Goal: Navigation & Orientation: Find specific page/section

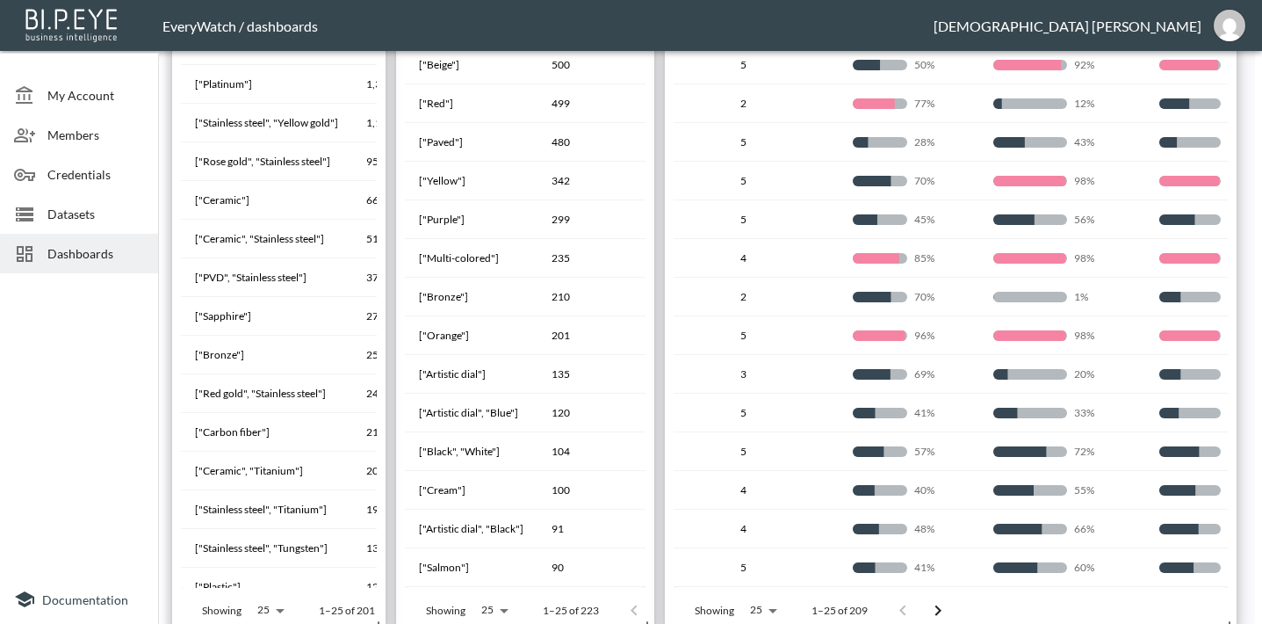
scroll to position [112, 0]
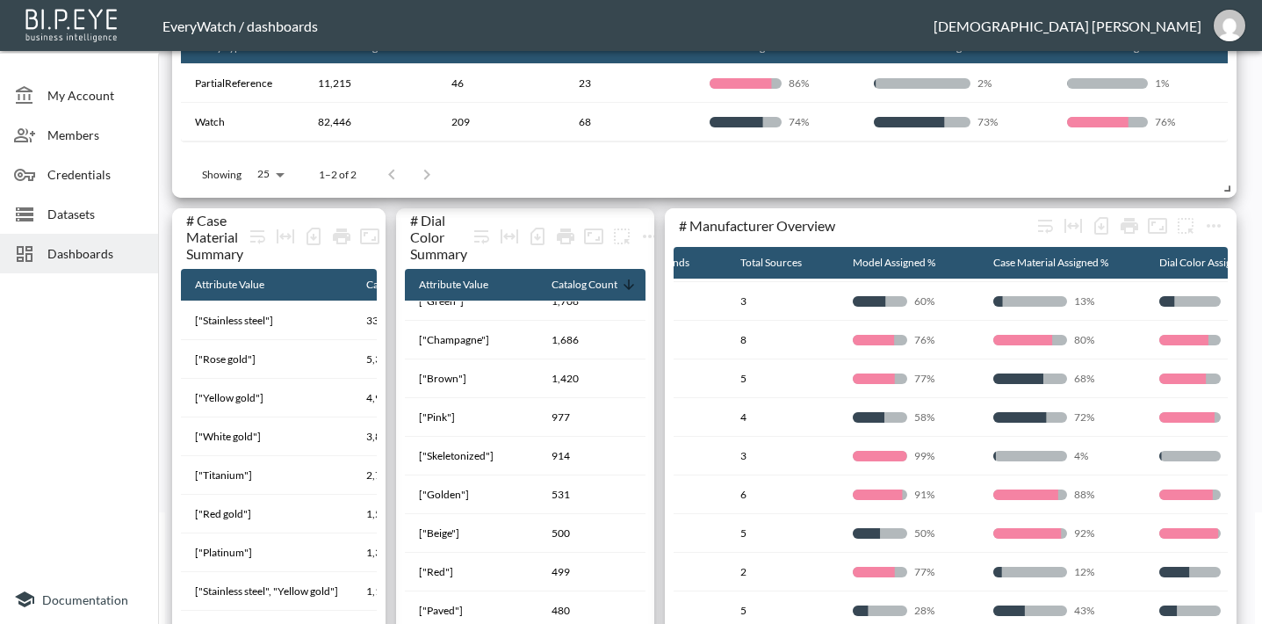
click at [66, 258] on span "Dashboards" at bounding box center [95, 253] width 97 height 18
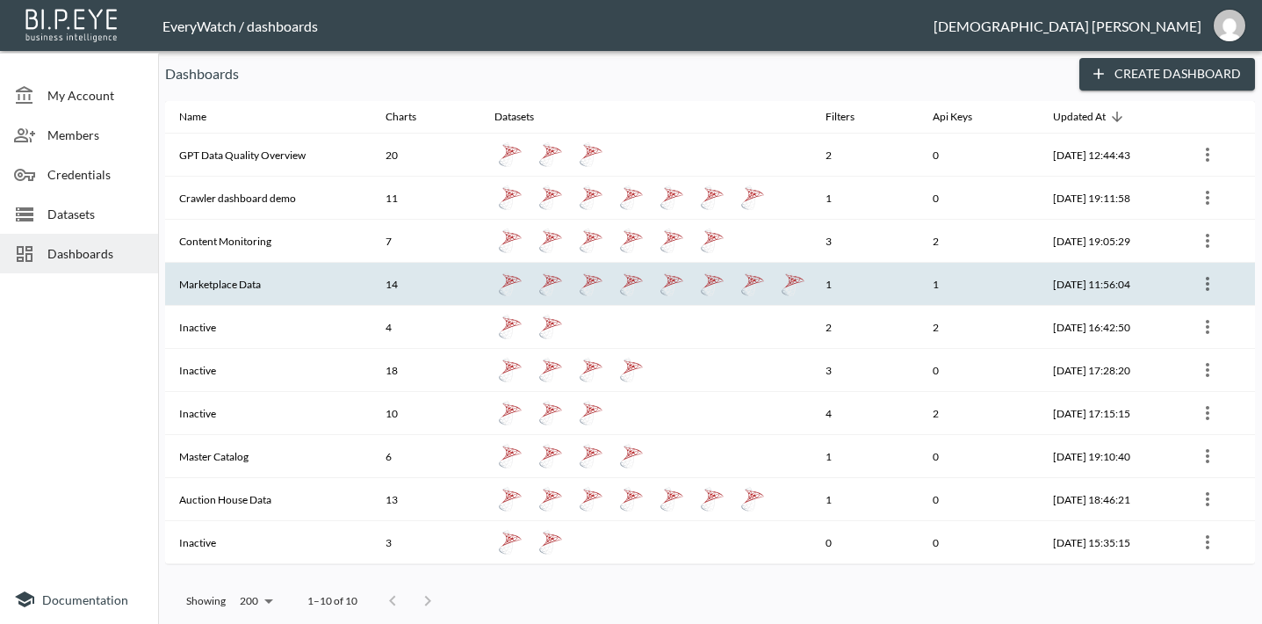
click at [300, 273] on th "Marketplace Data" at bounding box center [268, 284] width 206 height 43
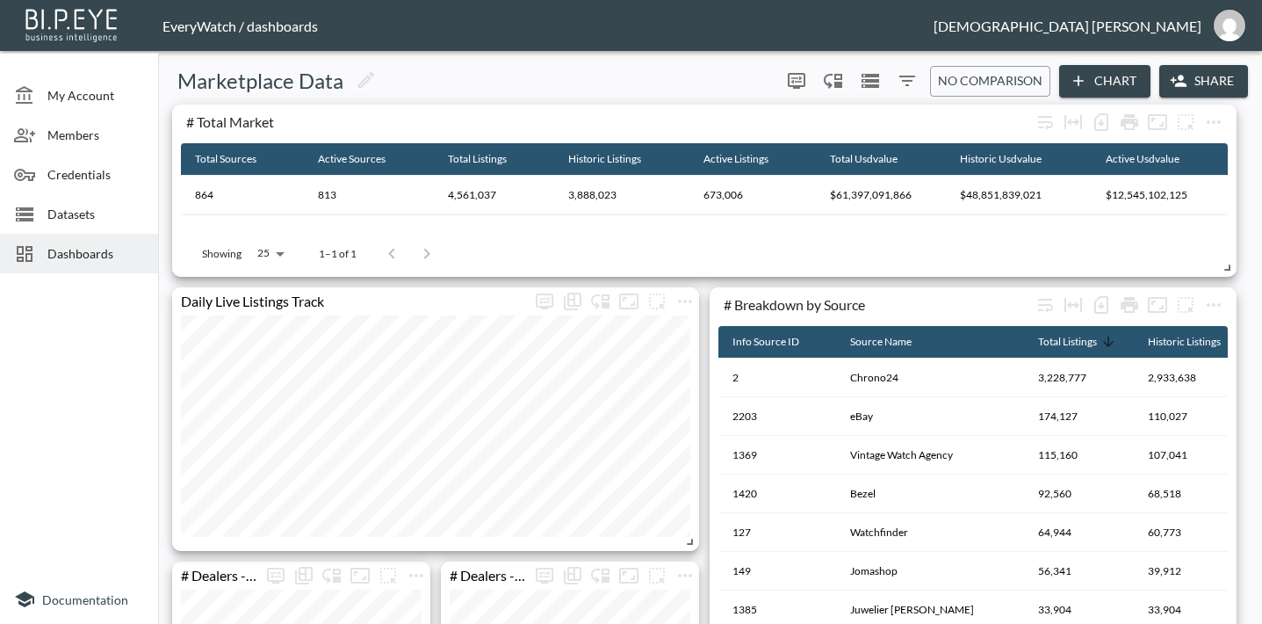
click at [106, 249] on span "Dashboards" at bounding box center [95, 253] width 97 height 18
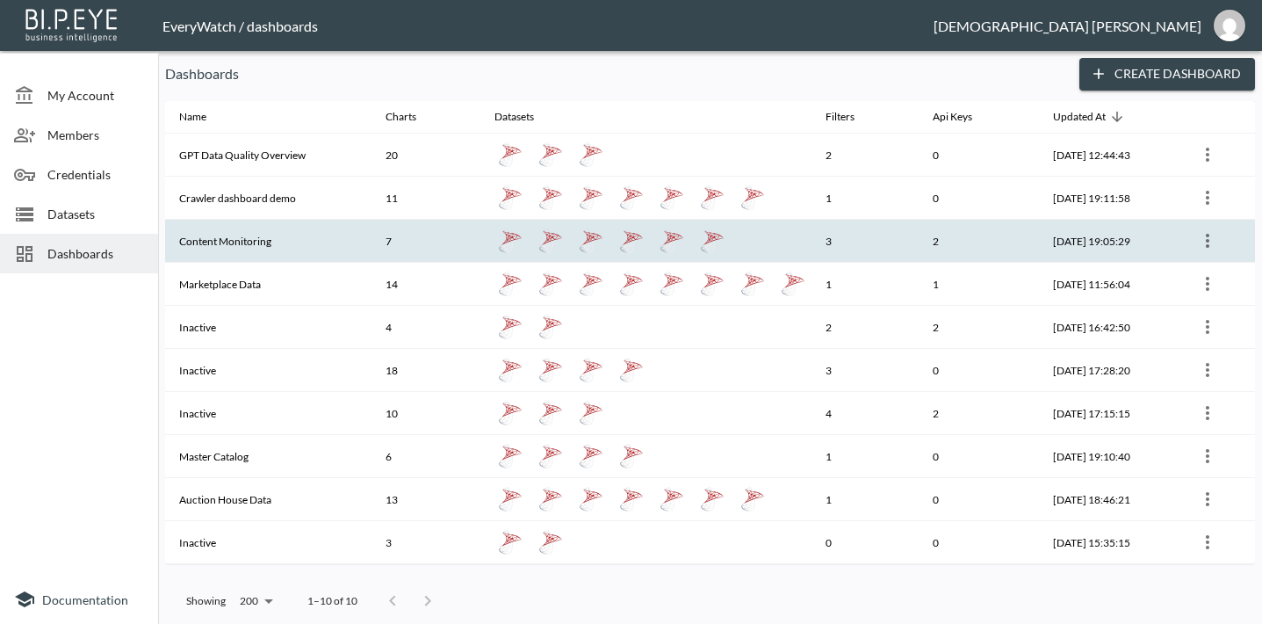
click at [266, 242] on th "Content Monitoring" at bounding box center [268, 241] width 206 height 43
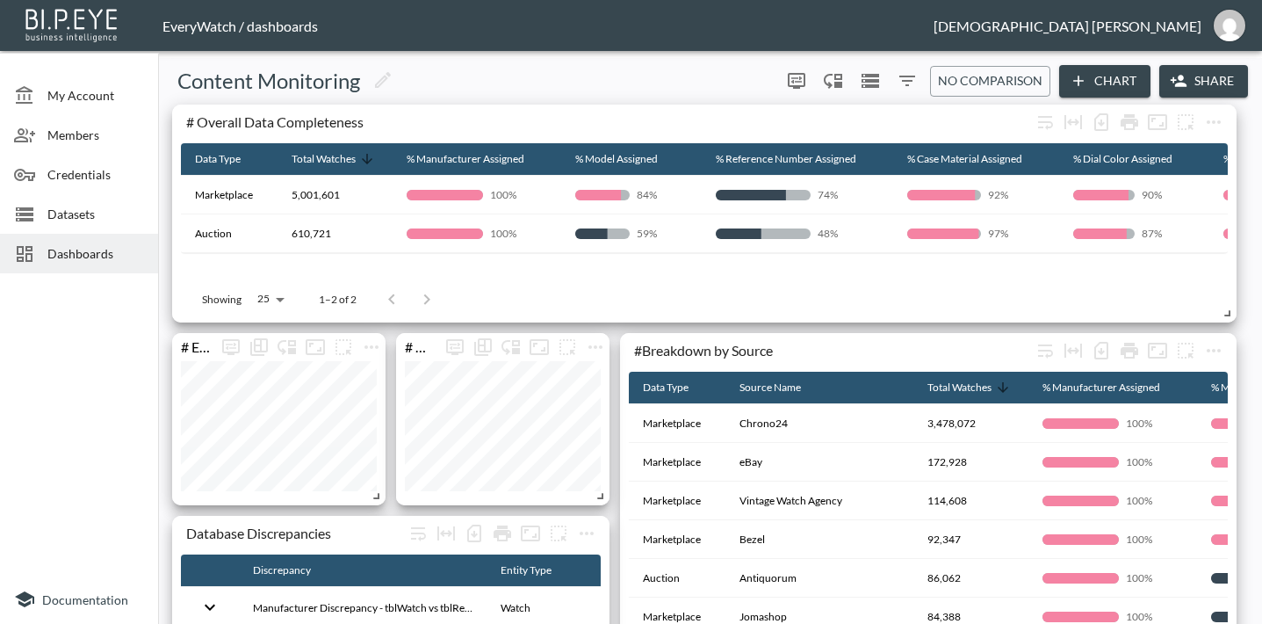
click at [109, 259] on span "Dashboards" at bounding box center [95, 253] width 97 height 18
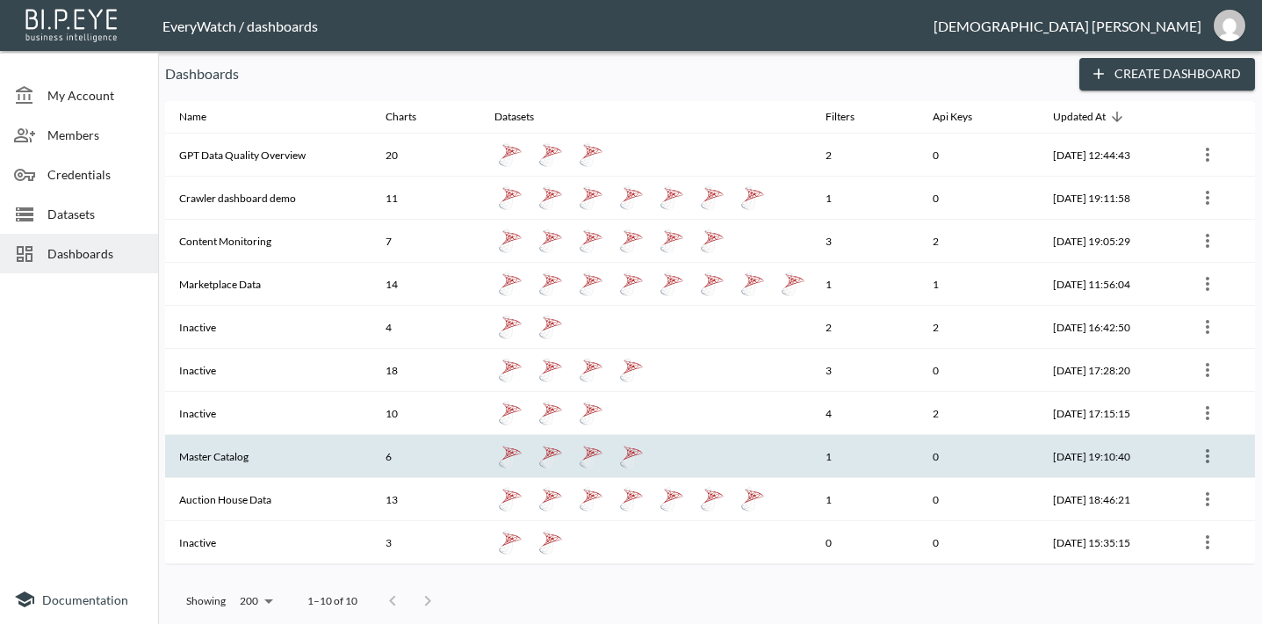
click at [311, 472] on th "Master Catalog" at bounding box center [268, 456] width 206 height 43
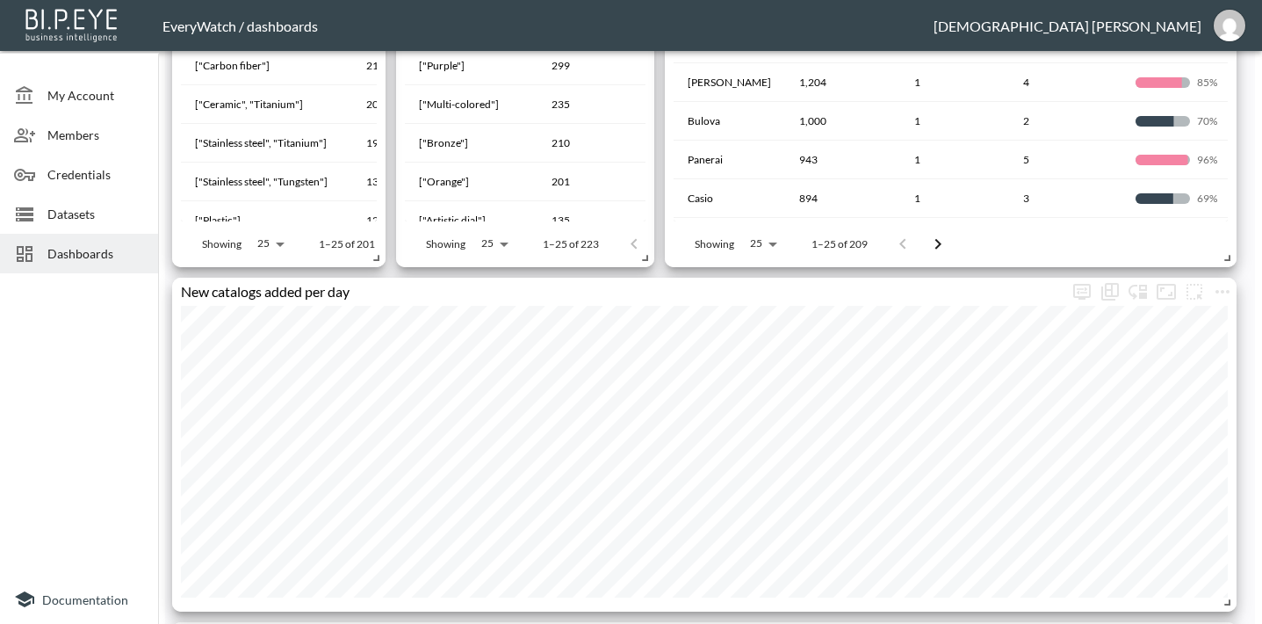
scroll to position [1420, 0]
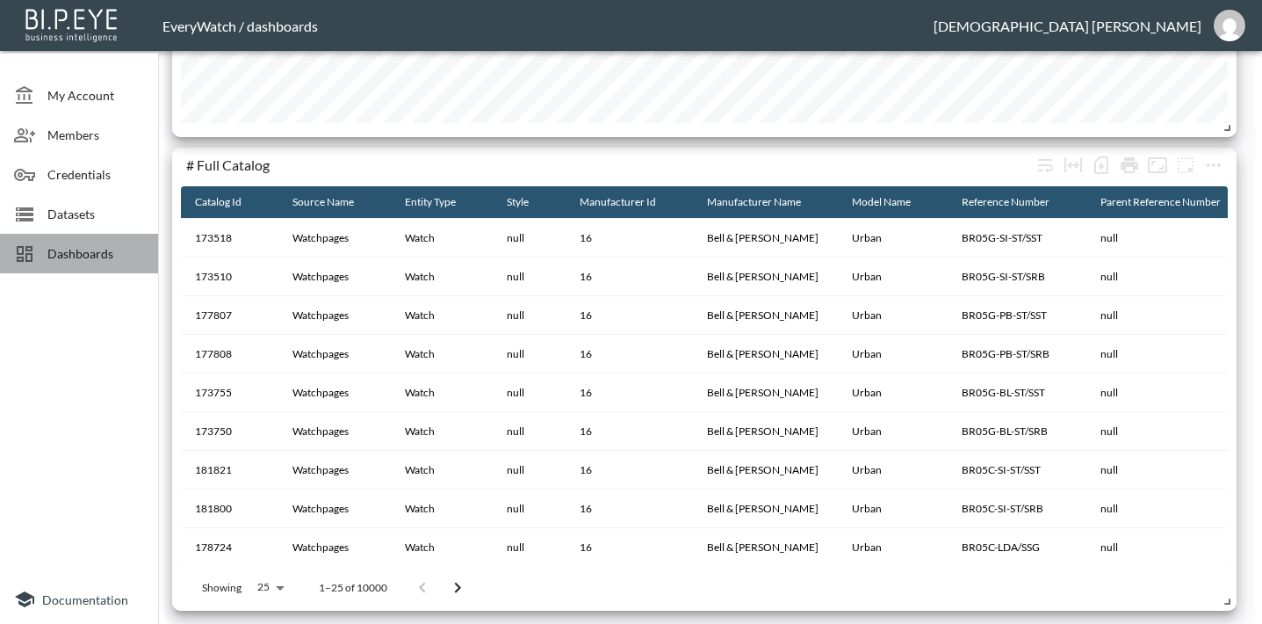
click at [90, 257] on span "Dashboards" at bounding box center [95, 253] width 97 height 18
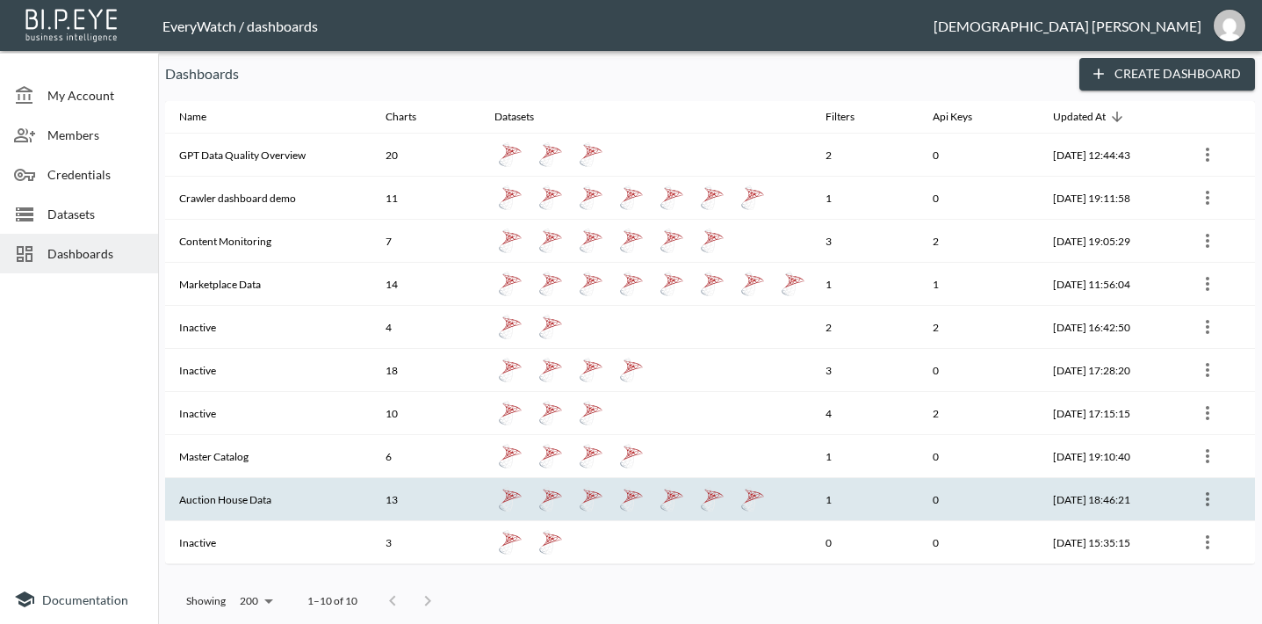
click at [256, 498] on th "Auction House Data" at bounding box center [268, 499] width 206 height 43
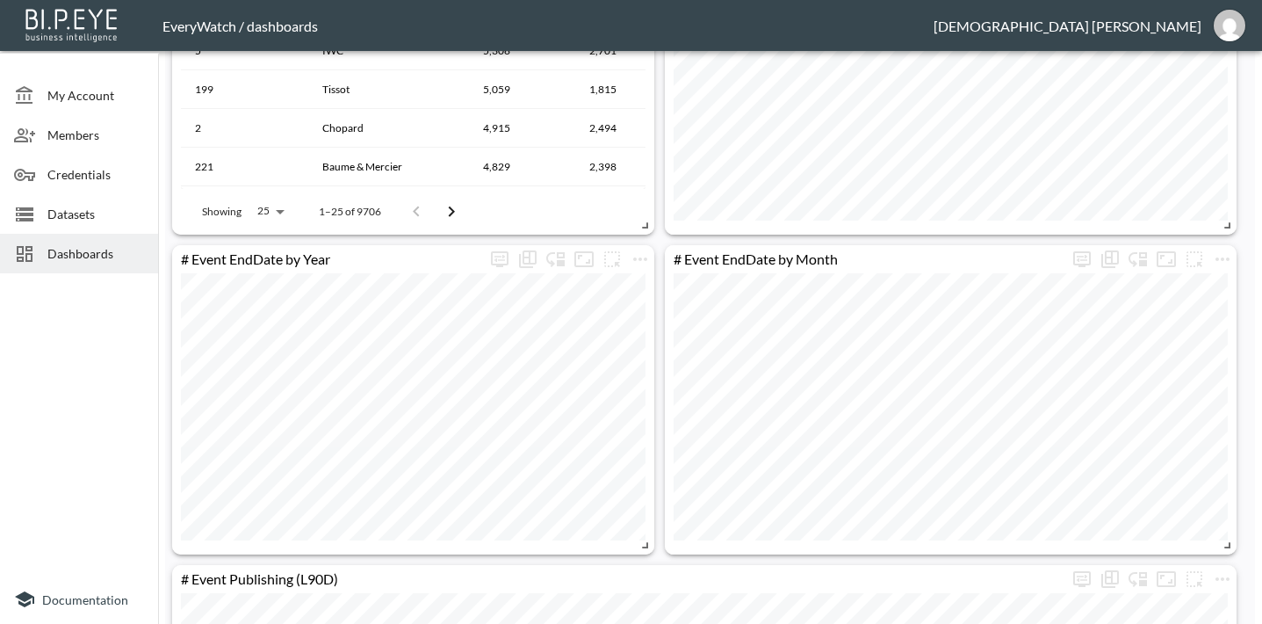
scroll to position [1277, 0]
click at [590, 263] on icon "Fullscreen" at bounding box center [583, 257] width 19 height 16
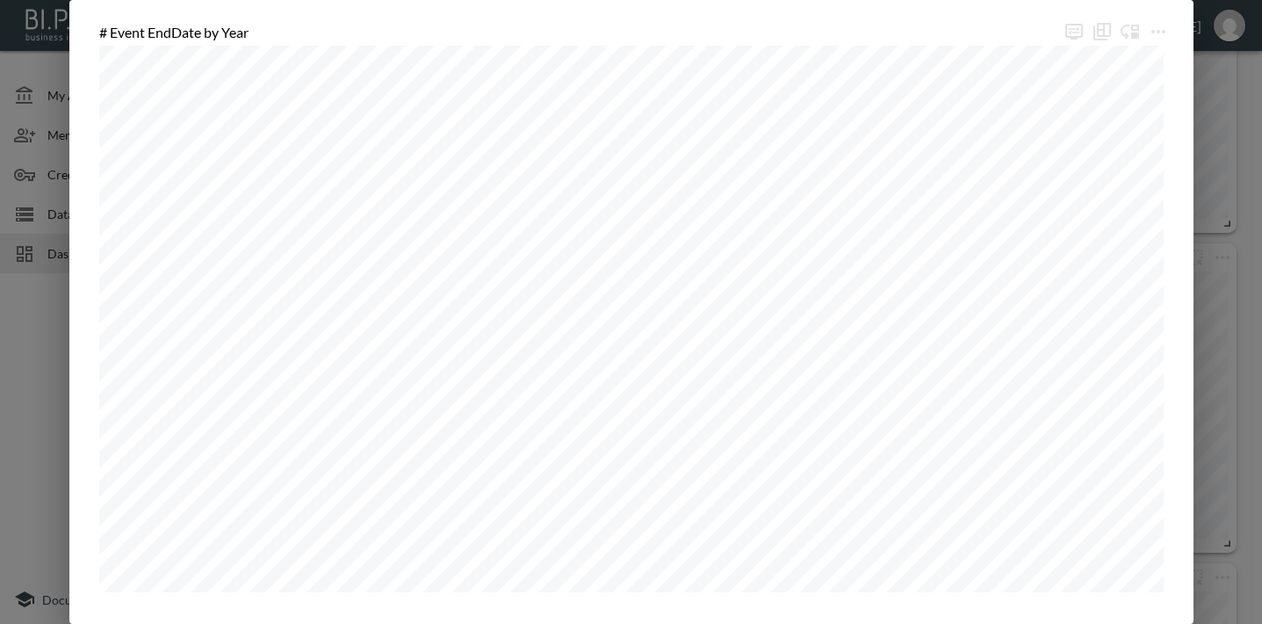
click at [53, 382] on div "# Event EndDate by Year" at bounding box center [631, 312] width 1262 height 624
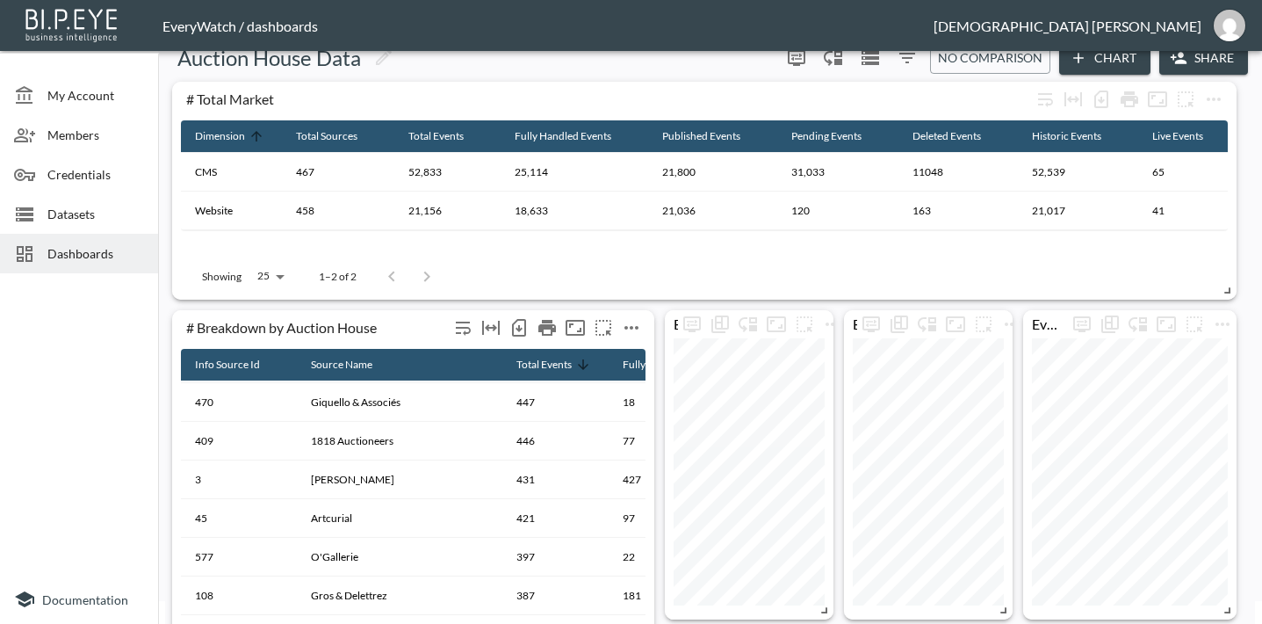
scroll to position [0, 0]
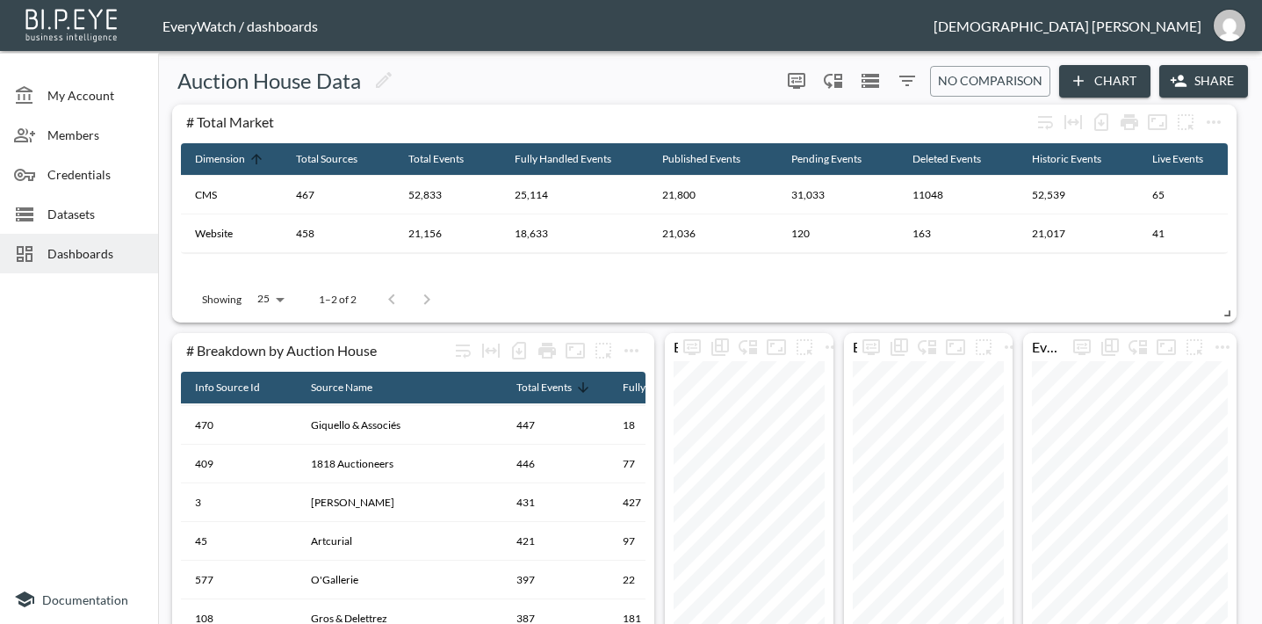
click at [67, 243] on div "Dashboards" at bounding box center [79, 254] width 158 height 40
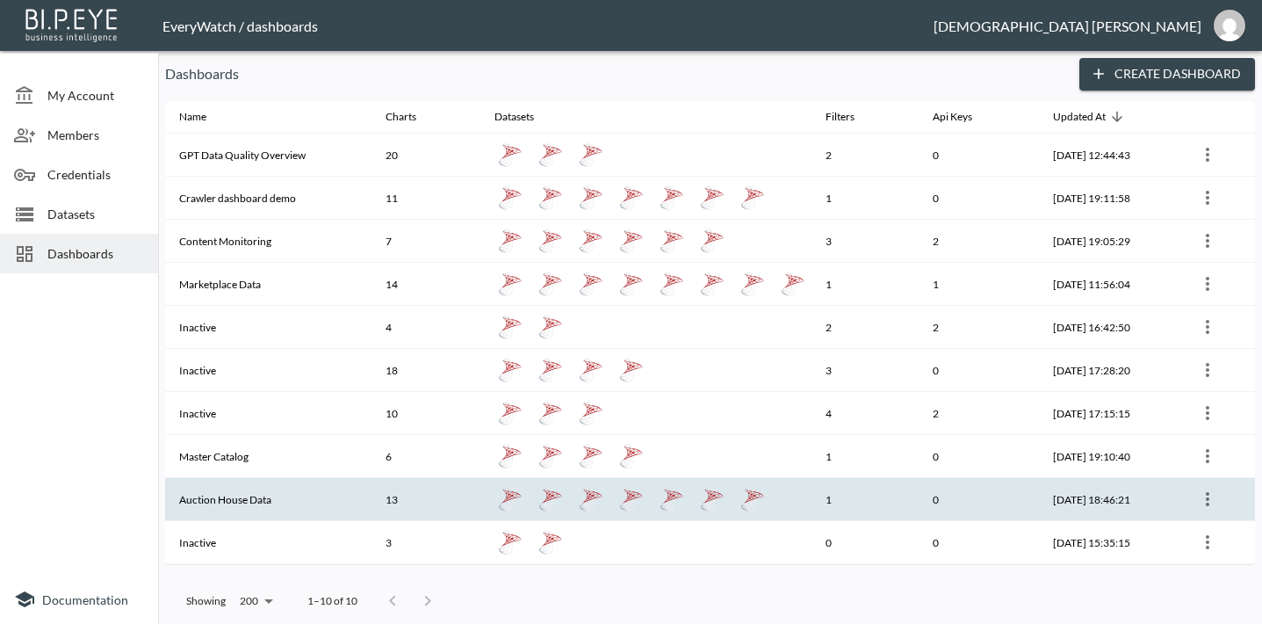
click at [281, 498] on th "Auction House Data" at bounding box center [268, 499] width 206 height 43
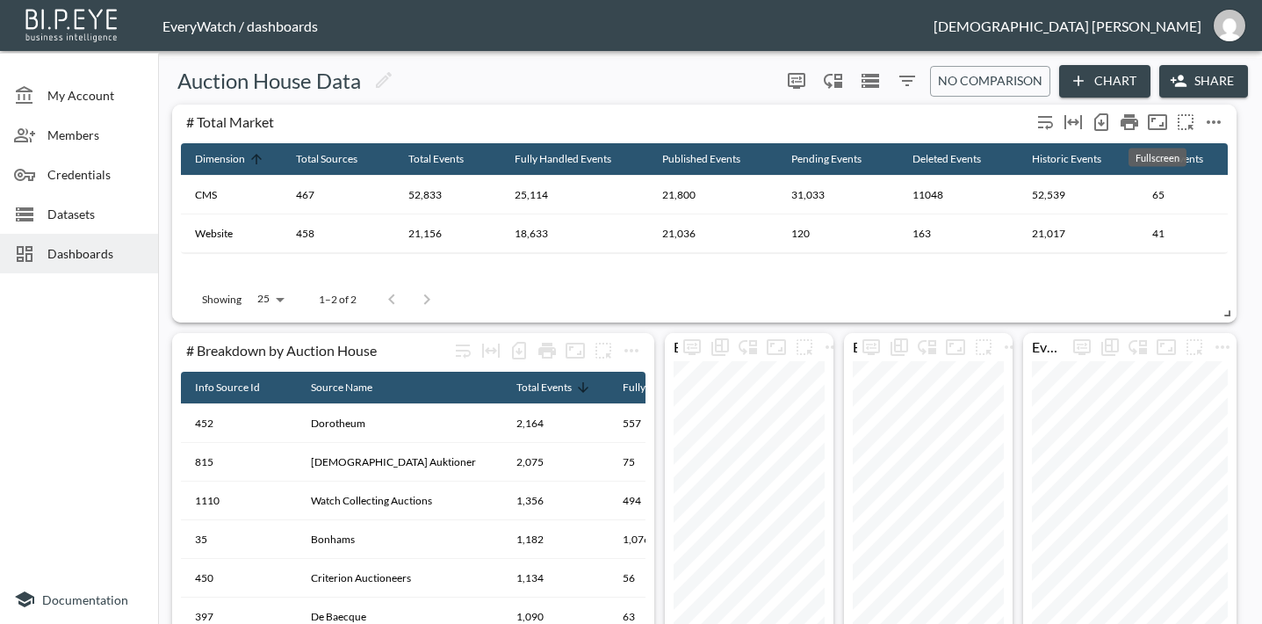
click at [1155, 125] on icon "Fullscreen" at bounding box center [1157, 122] width 21 height 21
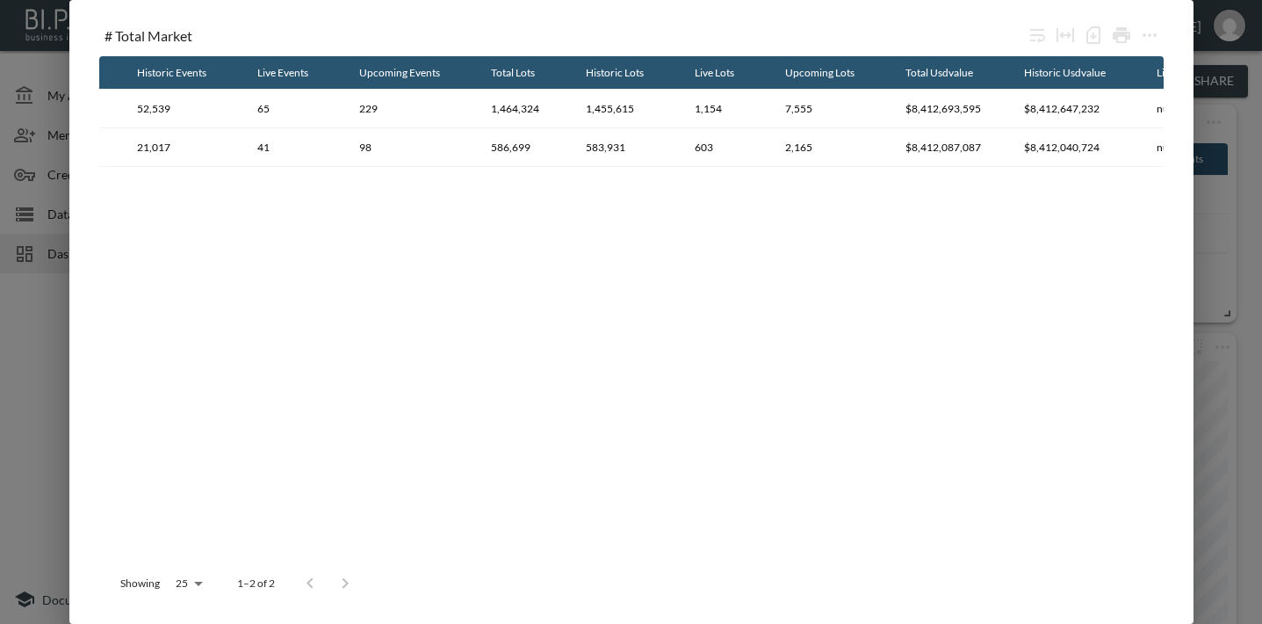
scroll to position [0, 1056]
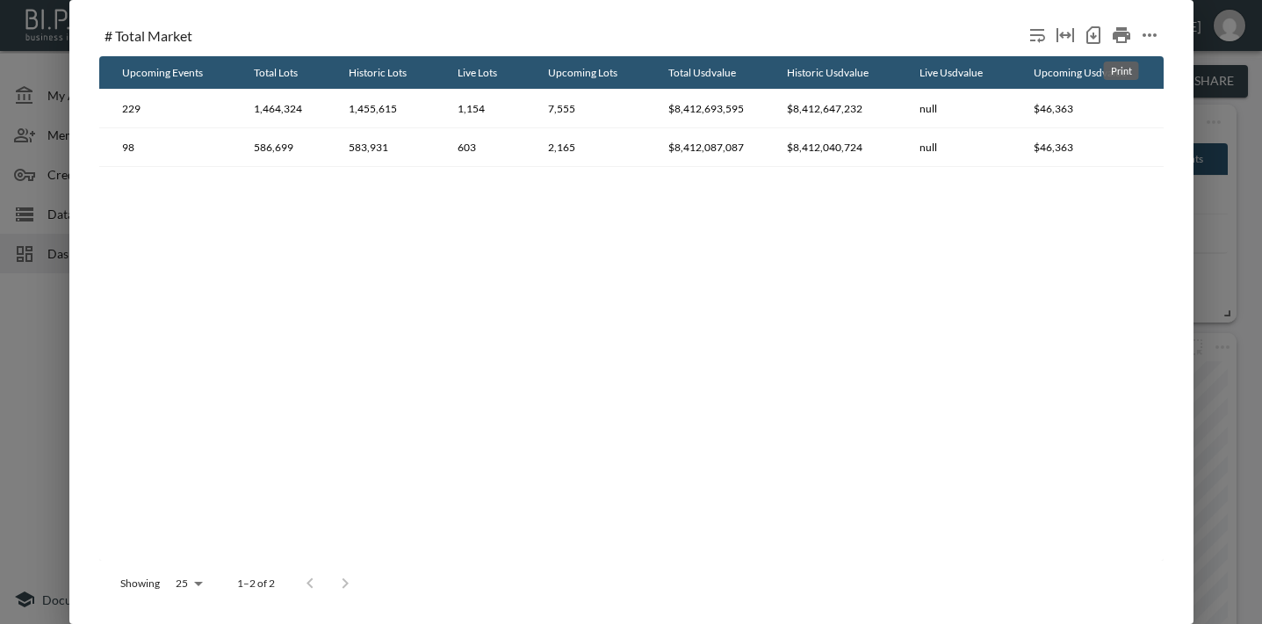
click at [1121, 35] on icon "Print" at bounding box center [1122, 35] width 18 height 16
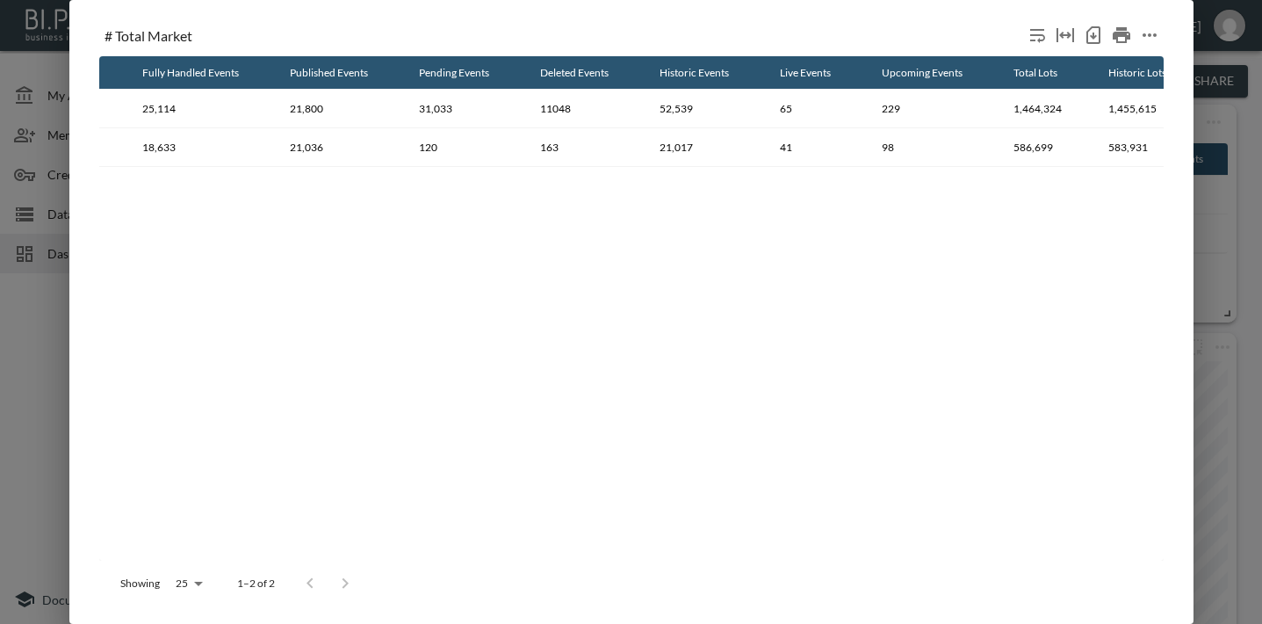
scroll to position [0, 0]
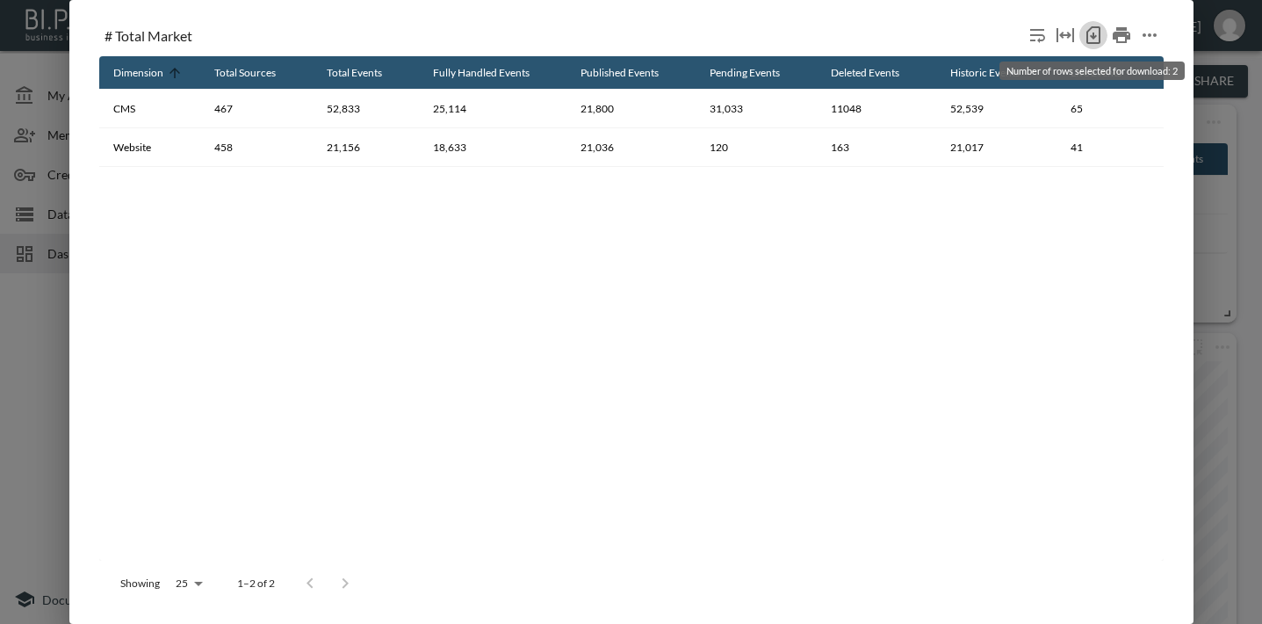
click at [1085, 40] on icon "Number of rows selected for download: 2" at bounding box center [1093, 35] width 21 height 21
click at [1145, 43] on icon "more" at bounding box center [1149, 35] width 21 height 21
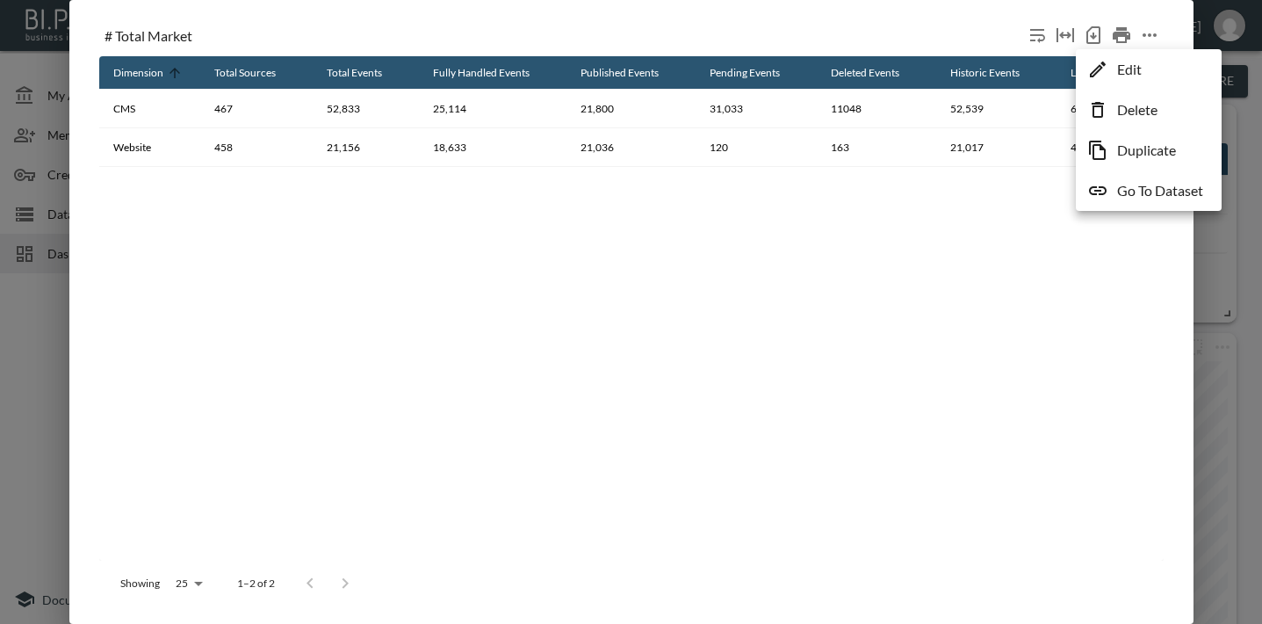
click at [1238, 178] on div at bounding box center [631, 312] width 1262 height 624
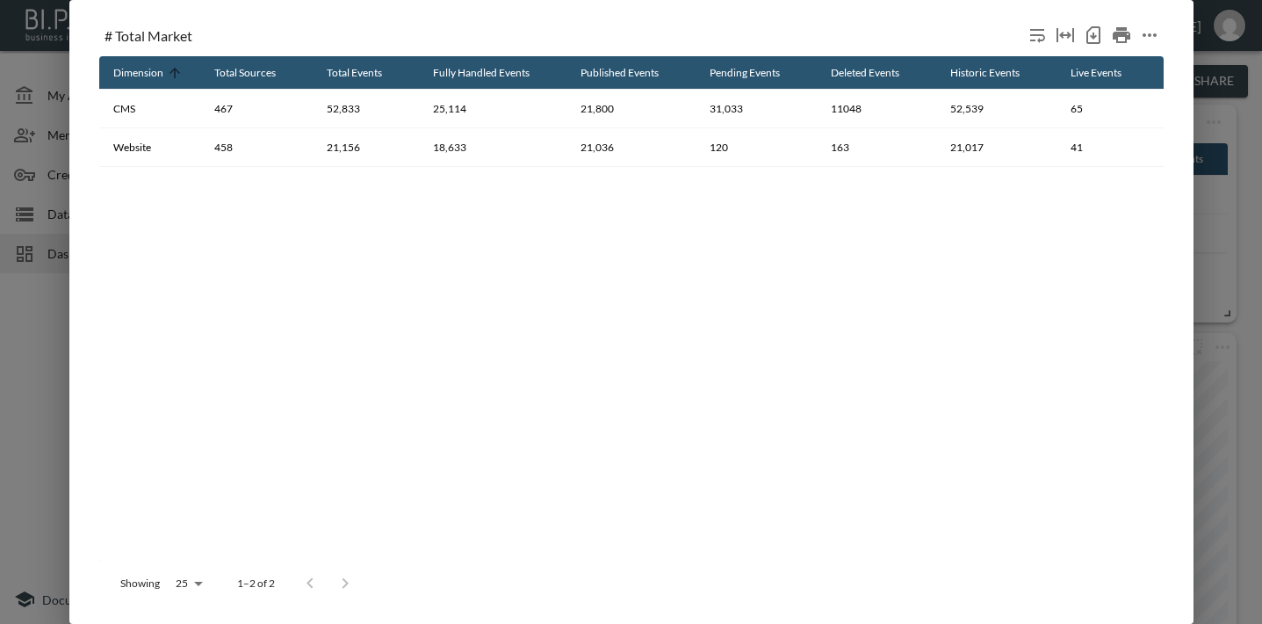
click at [1240, 196] on div "# Total Market Dimension Total Sources Total Events Fully Handled Events Publis…" at bounding box center [631, 312] width 1262 height 624
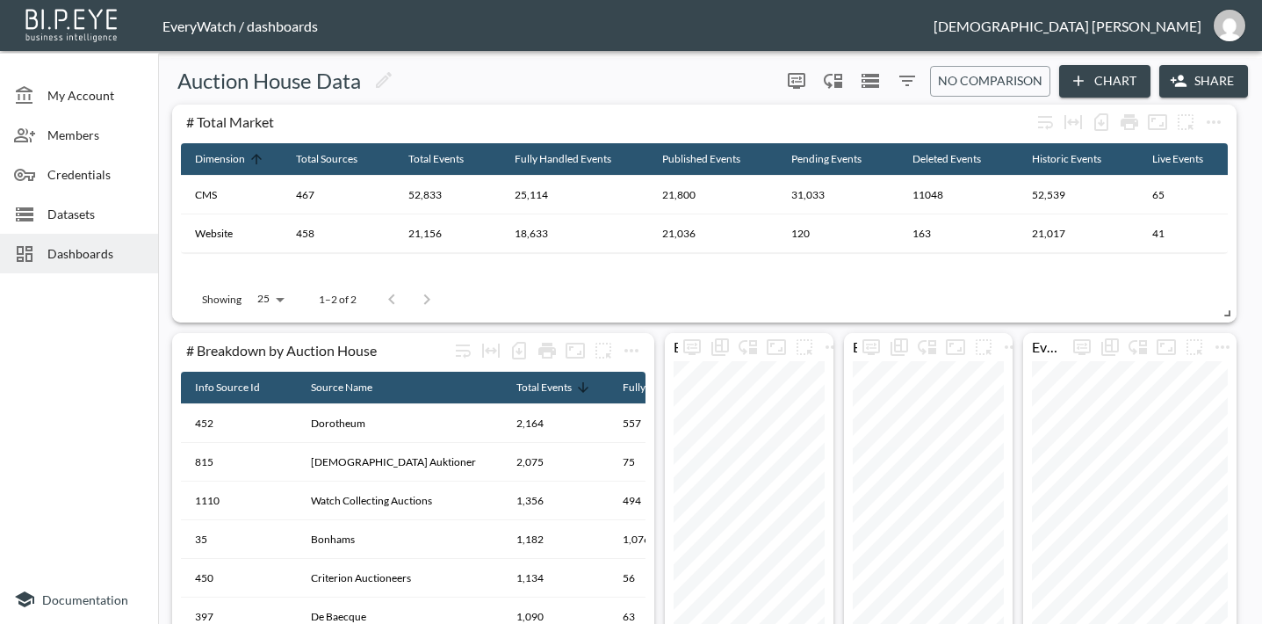
click at [1157, 120] on icon "Fullscreen" at bounding box center [1157, 122] width 21 height 21
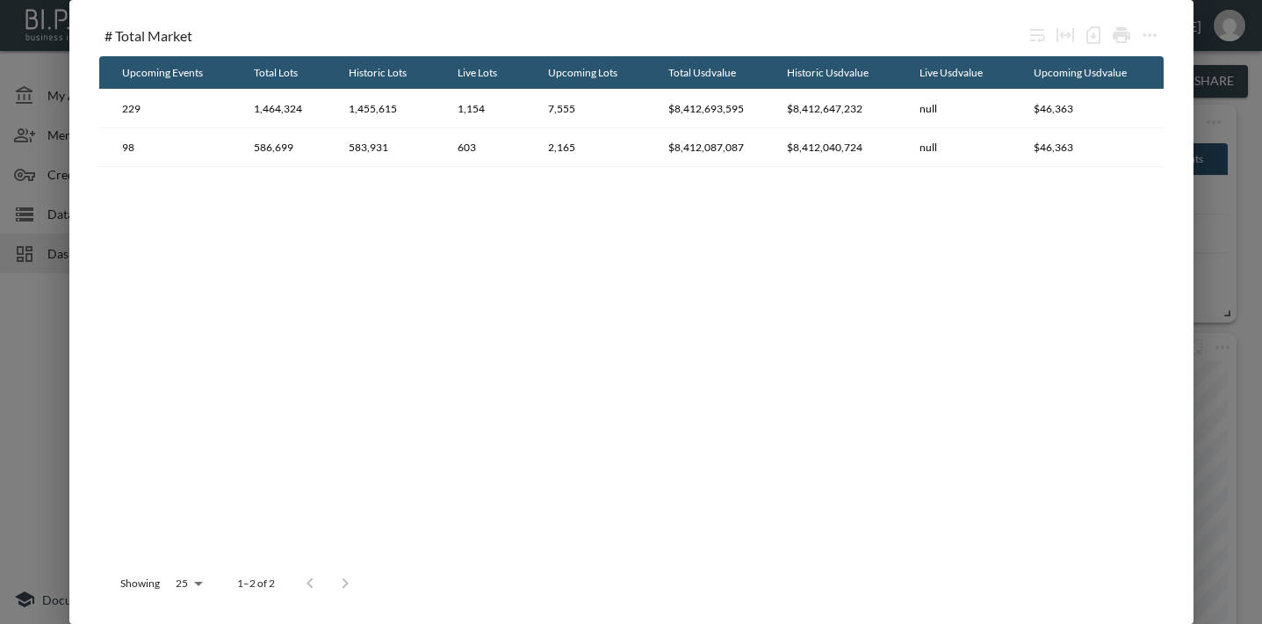
scroll to position [0, 1056]
click at [1216, 420] on div "# Total Market Dimension Total Sources Total Events Fully Handled Events Publis…" at bounding box center [631, 312] width 1262 height 624
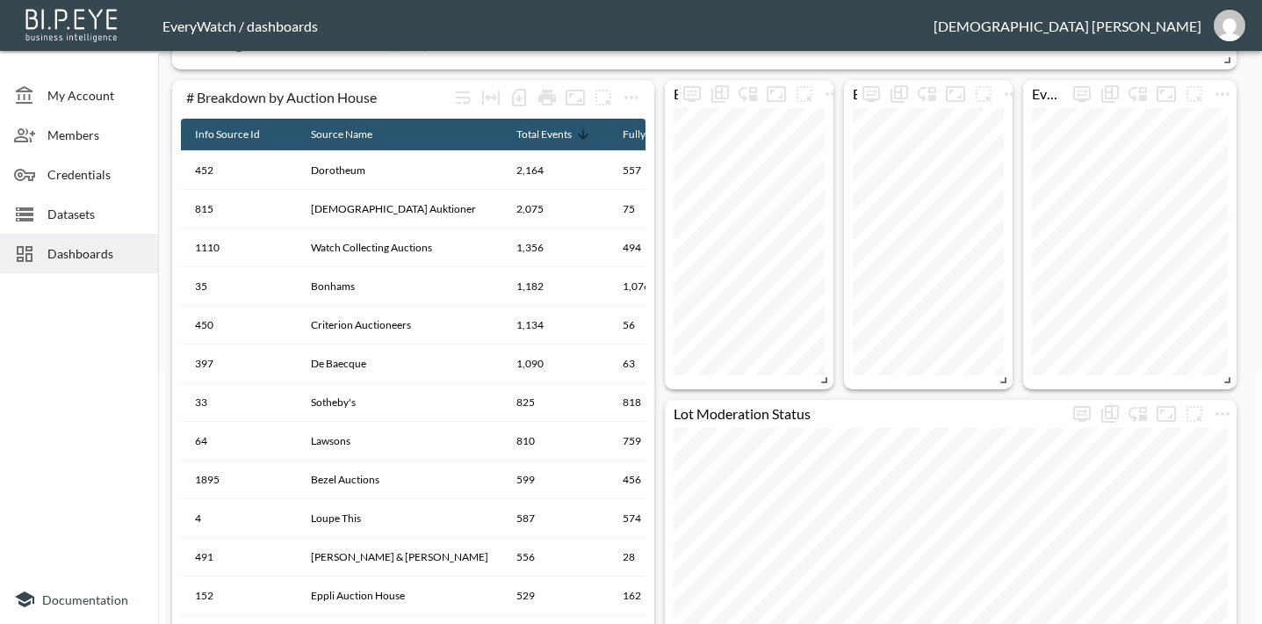
scroll to position [251, 0]
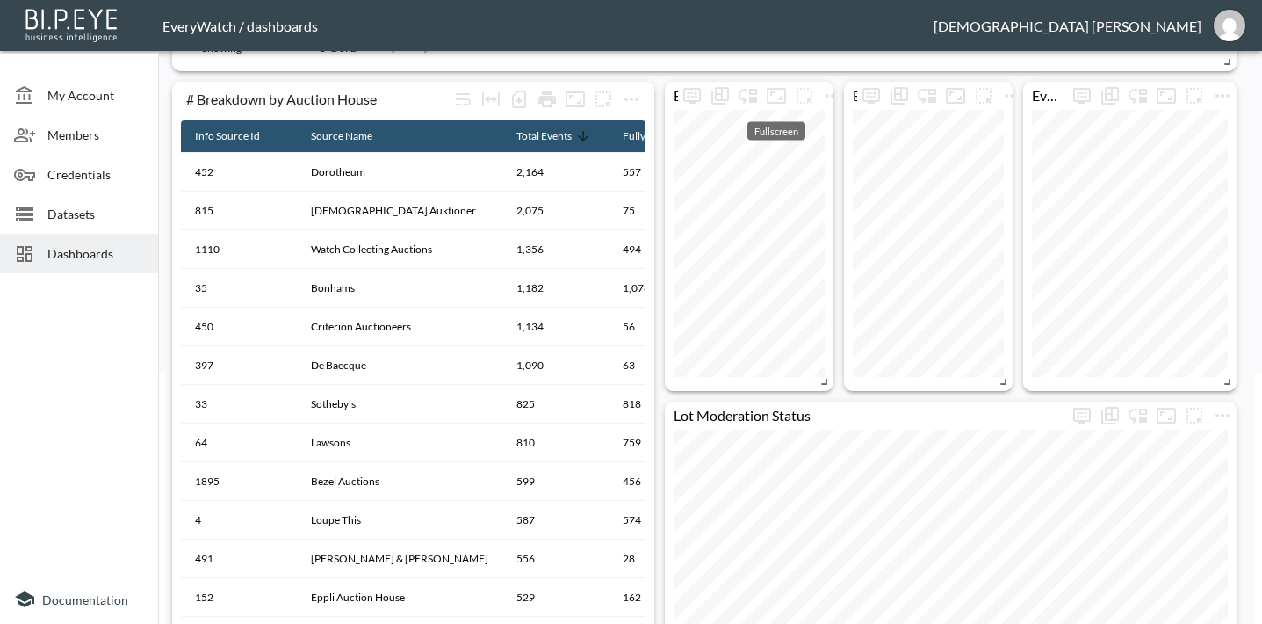
click at [780, 96] on icon "Fullscreen" at bounding box center [776, 95] width 21 height 21
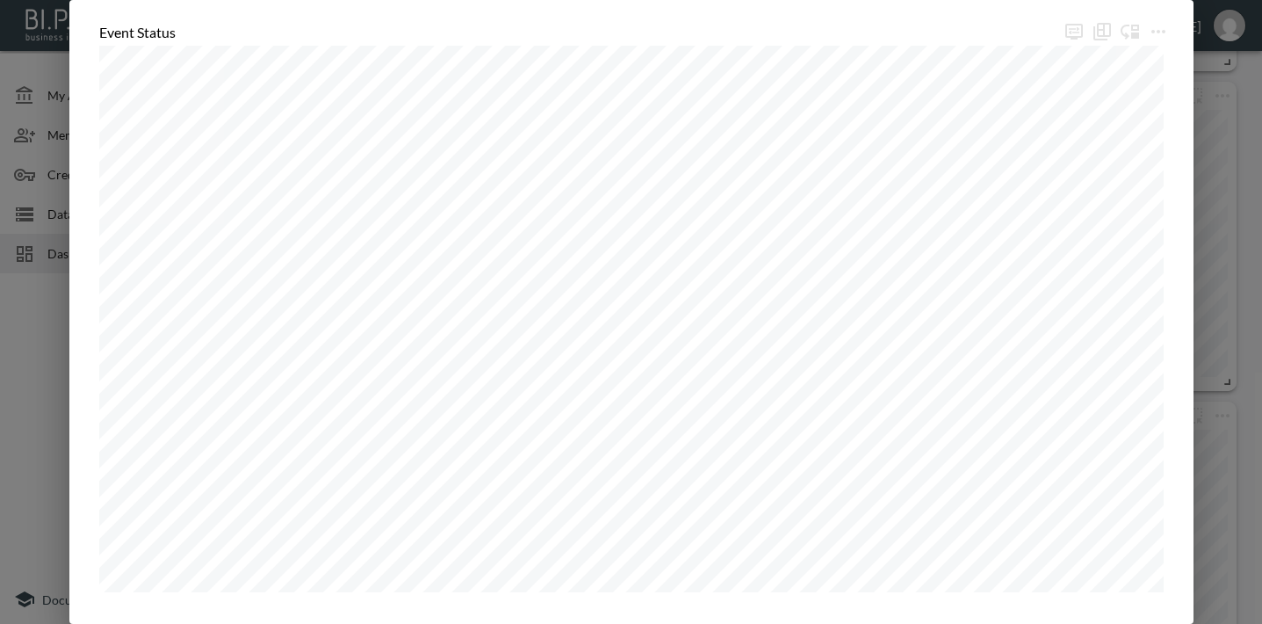
click at [1256, 350] on div "Event Status" at bounding box center [631, 312] width 1262 height 624
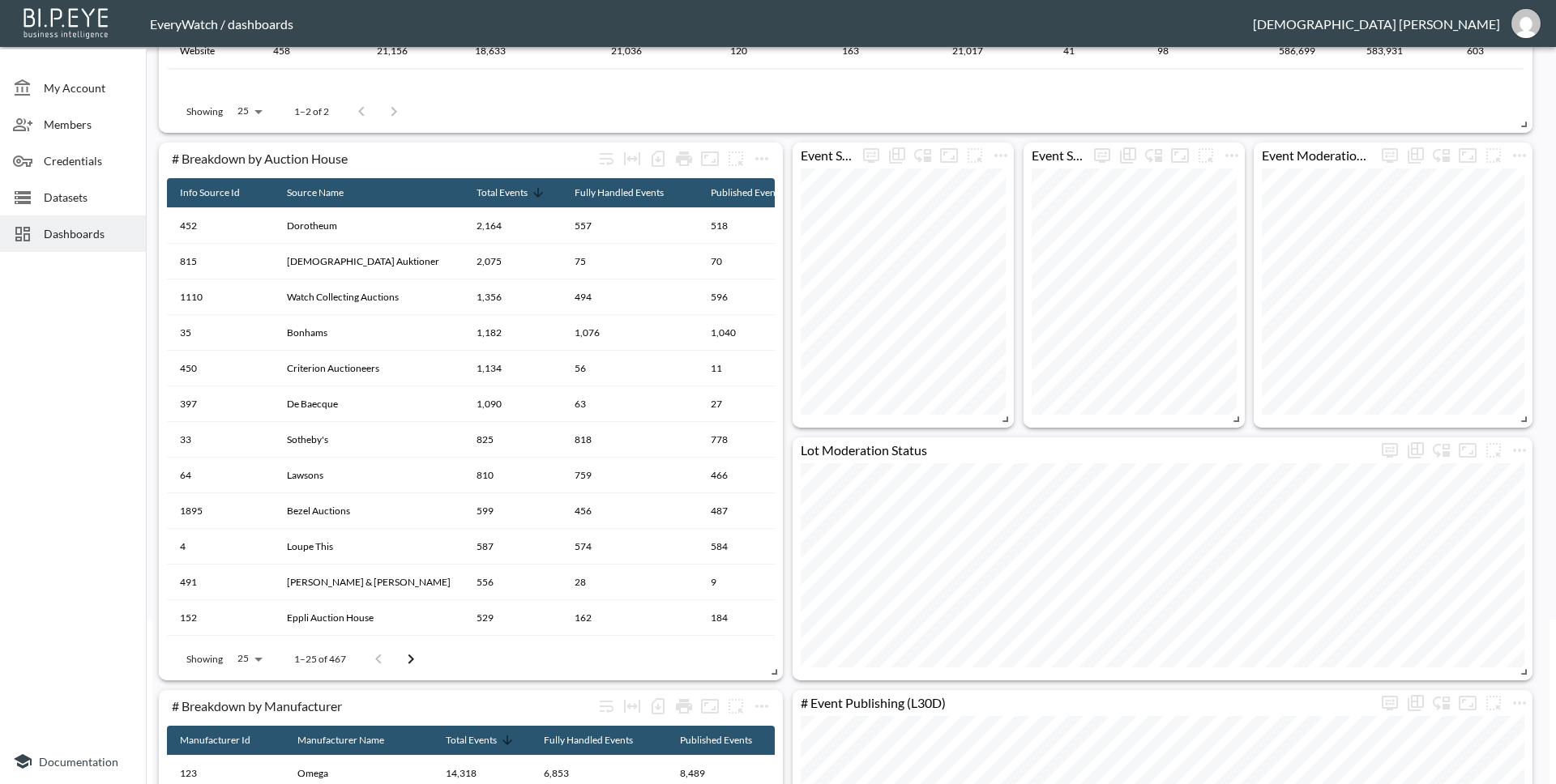
scroll to position [166, 0]
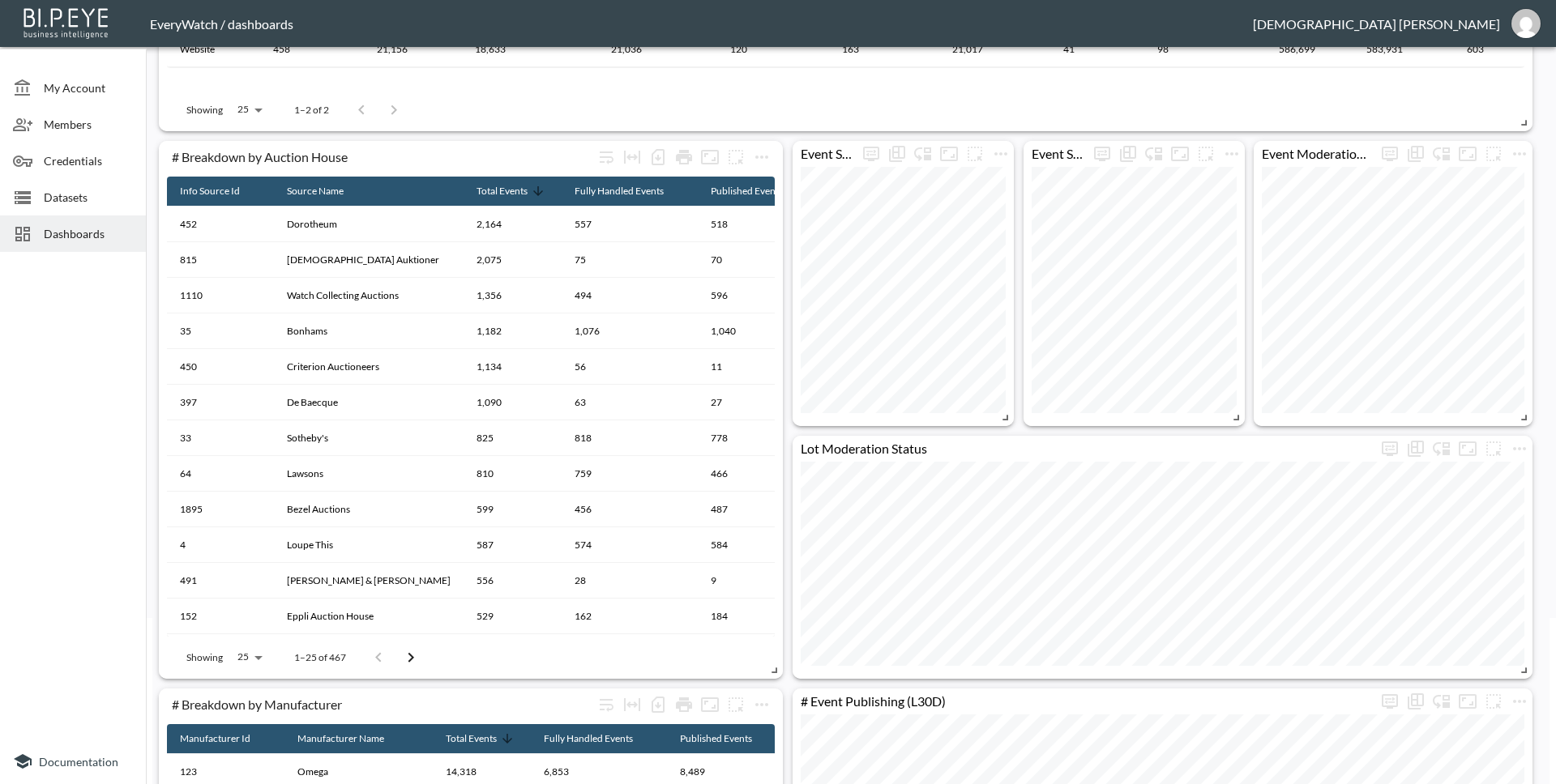
click at [1164, 156] on icon "Fullscreen" at bounding box center [1467, 153] width 19 height 19
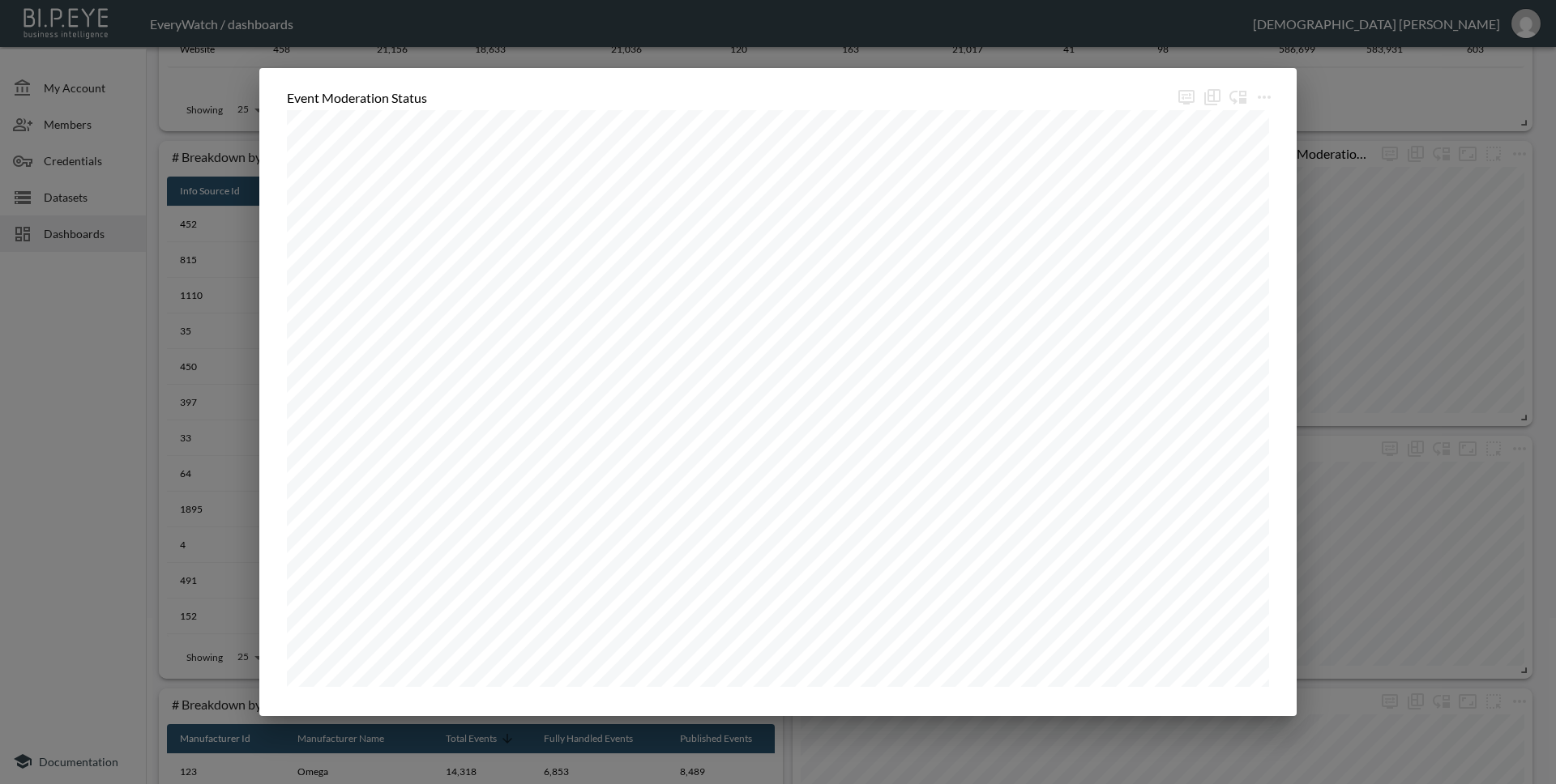
click at [1164, 130] on div "Event Moderation Status" at bounding box center [778, 392] width 1556 height 784
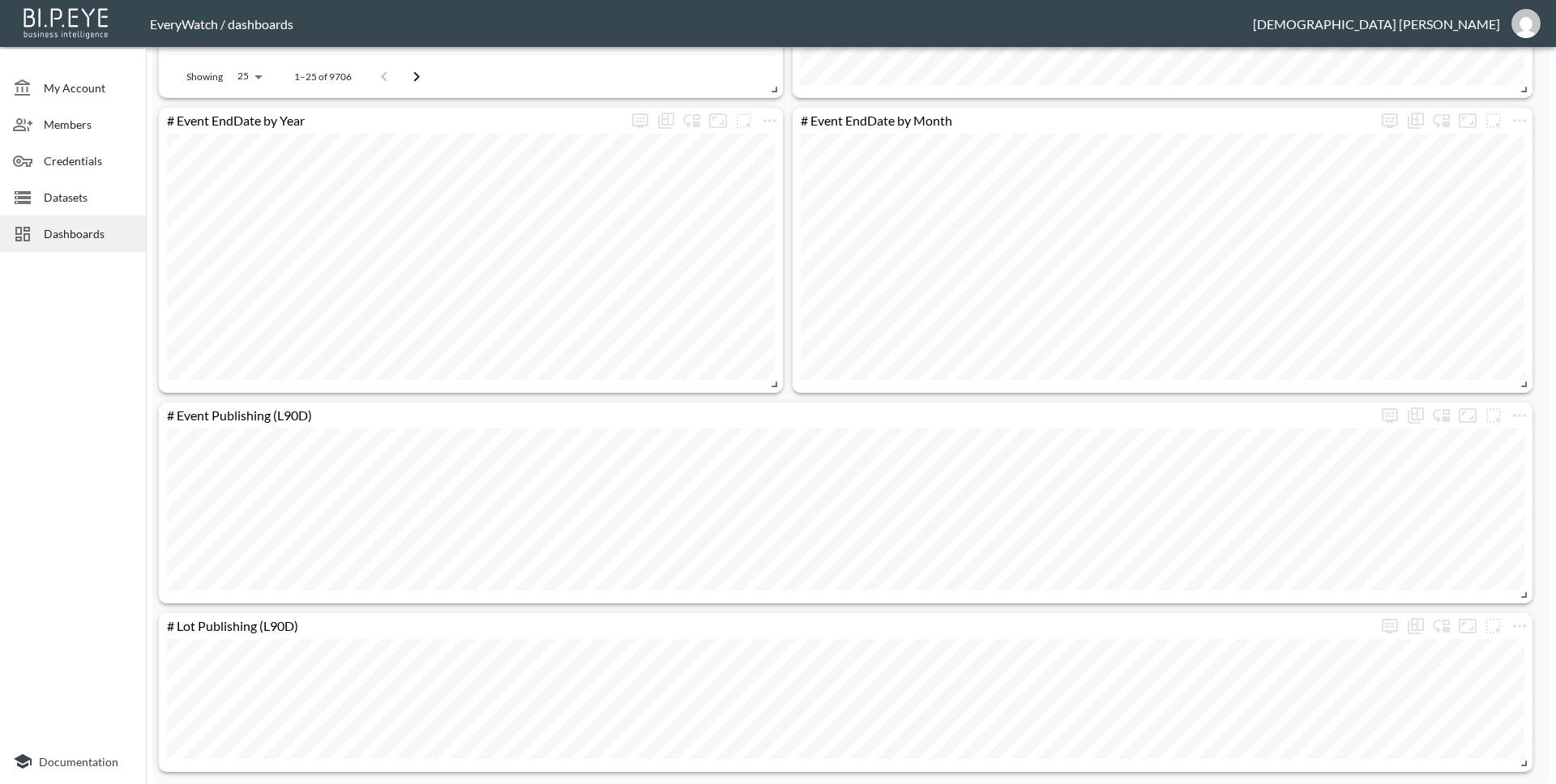
scroll to position [1295, 0]
click at [31, 236] on icon at bounding box center [22, 233] width 19 height 19
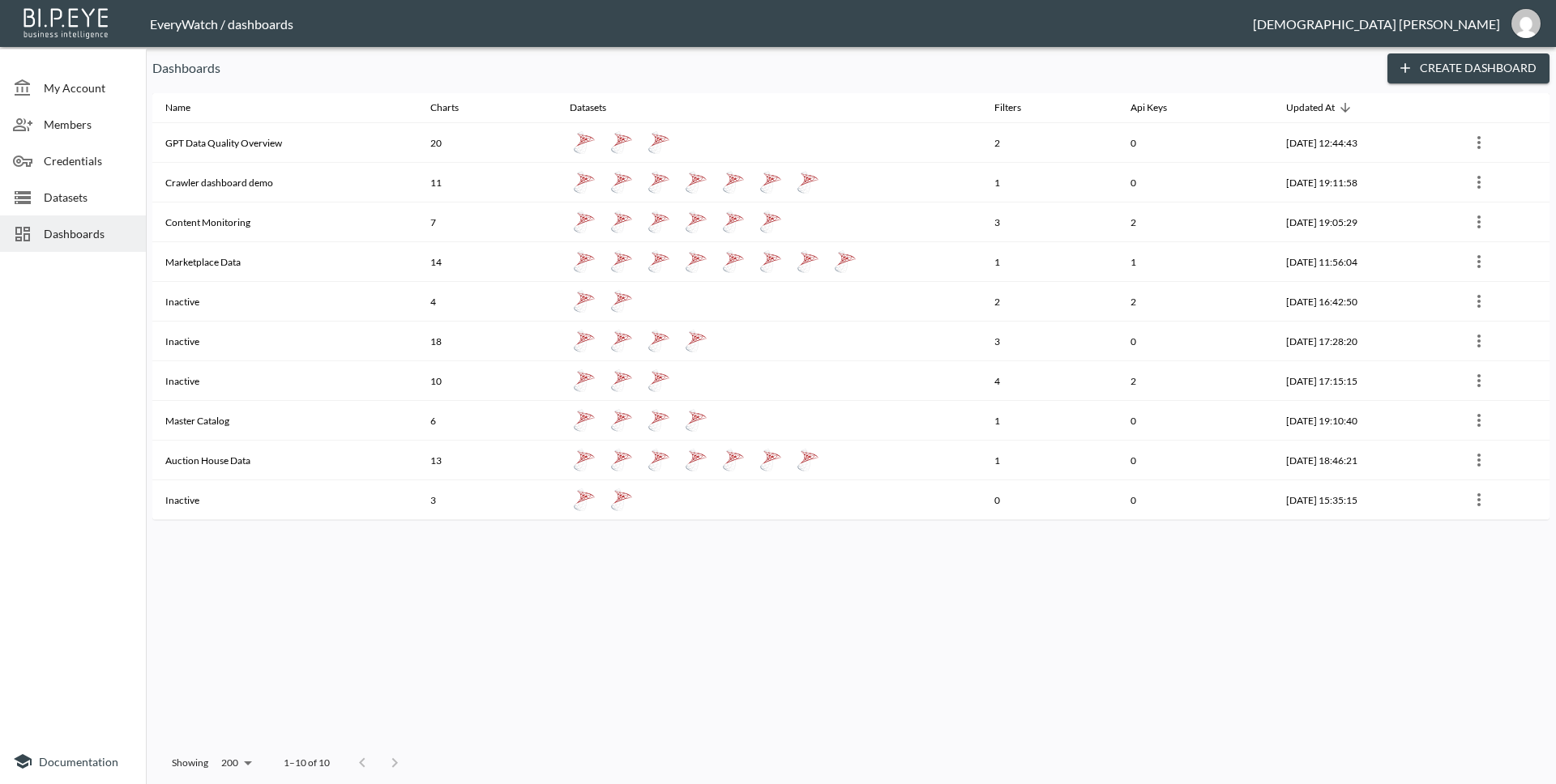
click at [298, 422] on th "Master Catalog" at bounding box center [284, 421] width 265 height 40
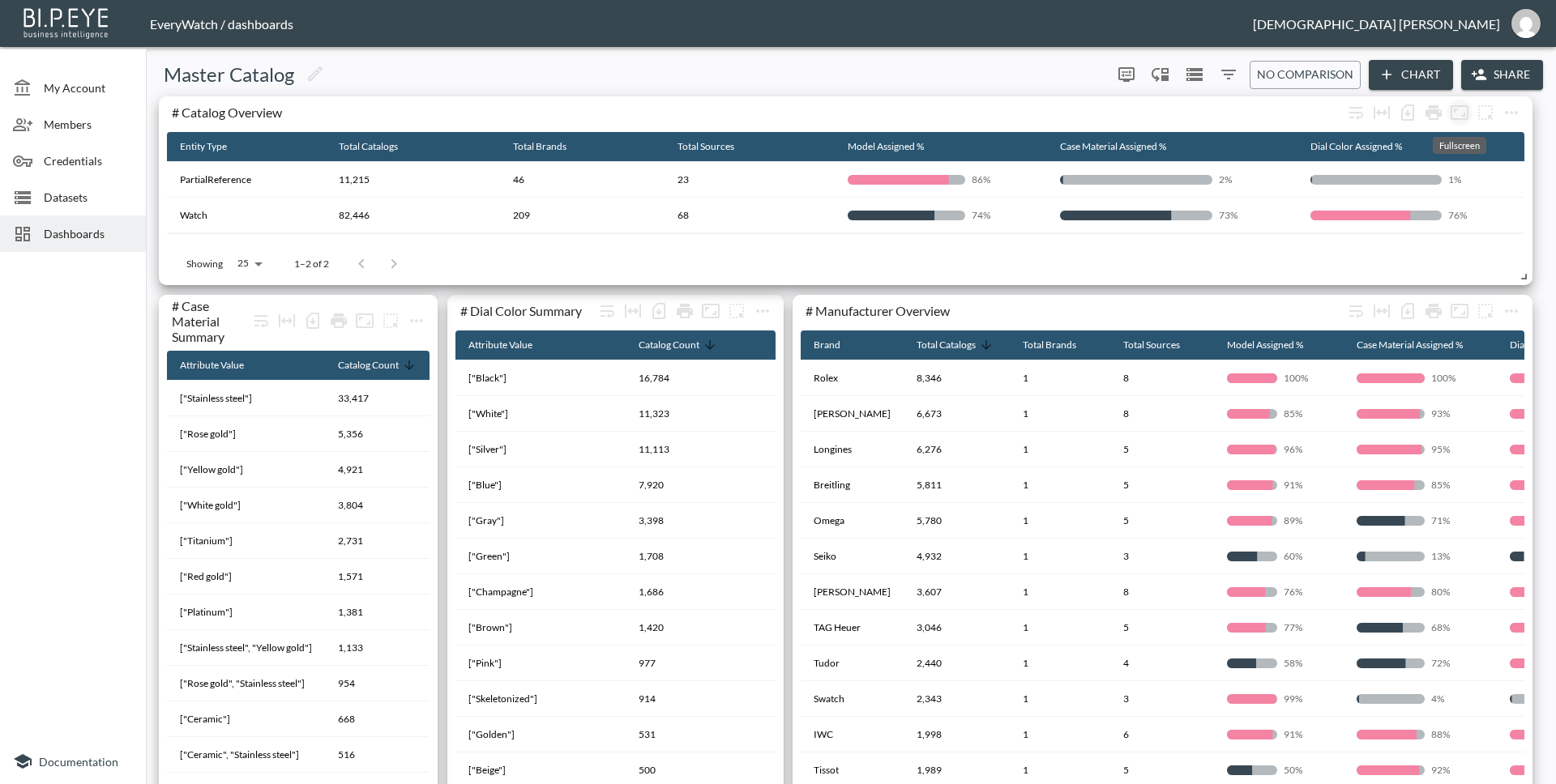
click at [1164, 110] on icon "Fullscreen" at bounding box center [1459, 113] width 19 height 19
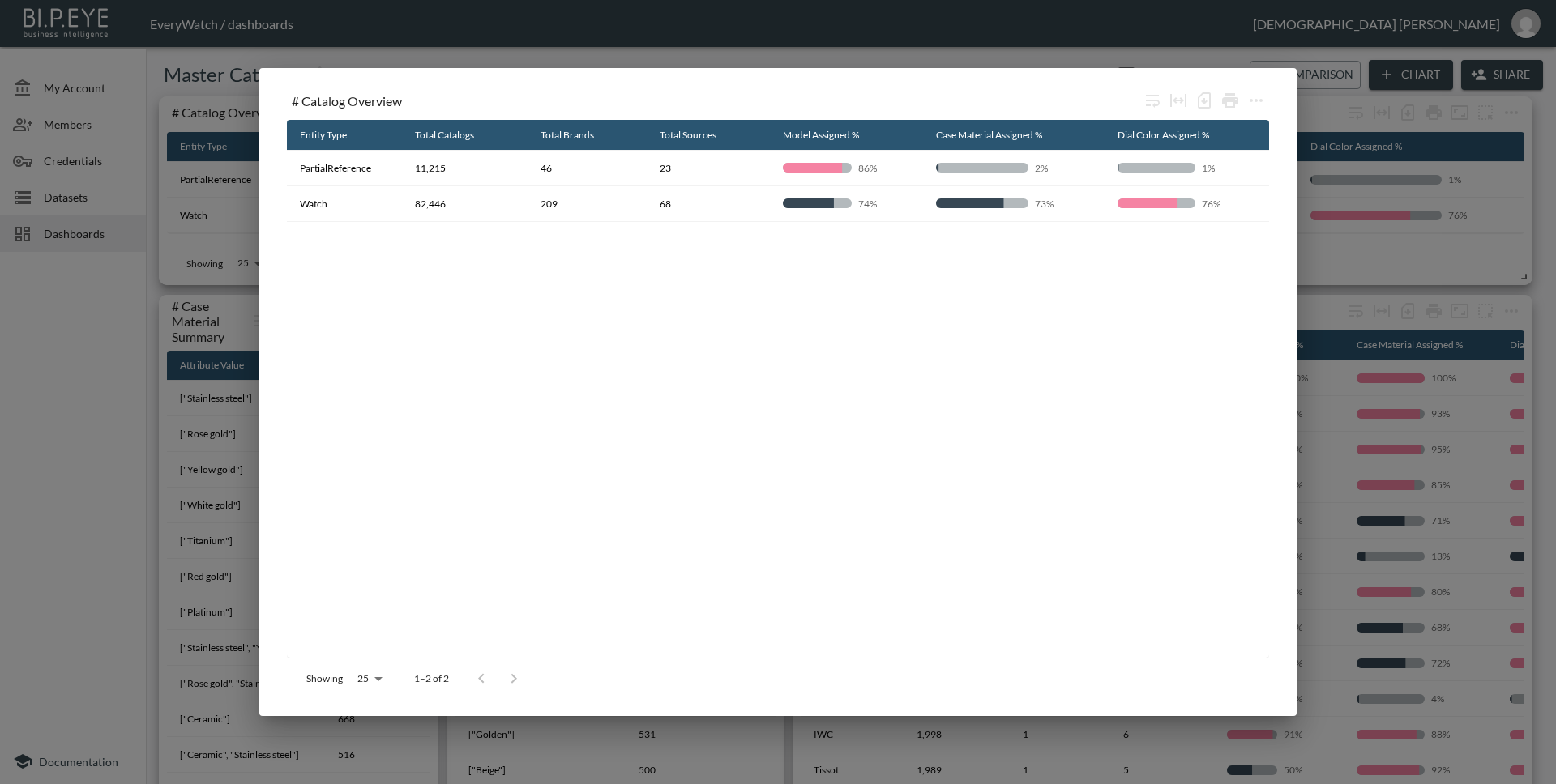
click at [1164, 223] on div "# Catalog Overview Entity Type Total Catalogs Total Brands Total Sources Model …" at bounding box center [778, 392] width 1556 height 784
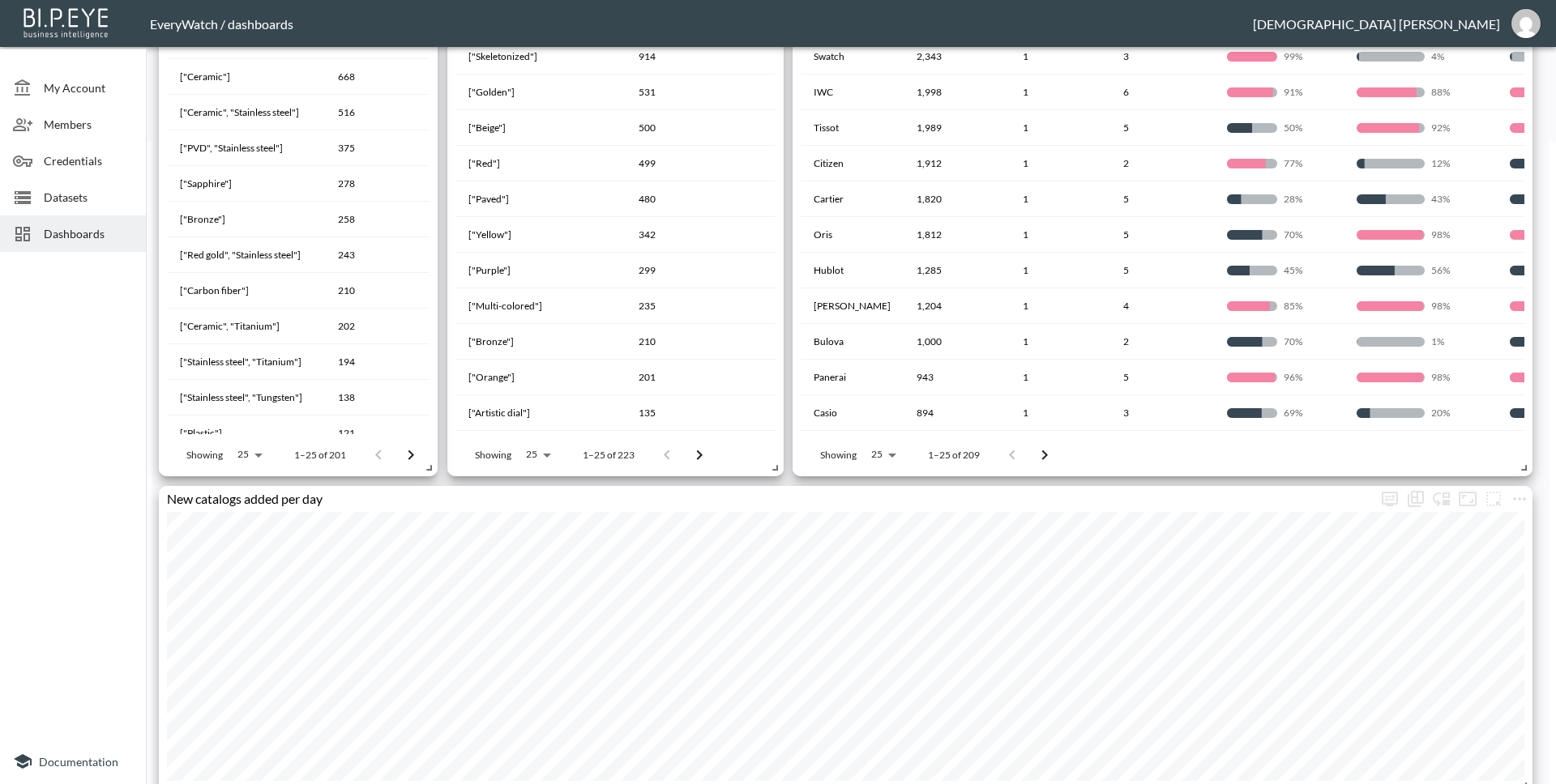
scroll to position [576, 0]
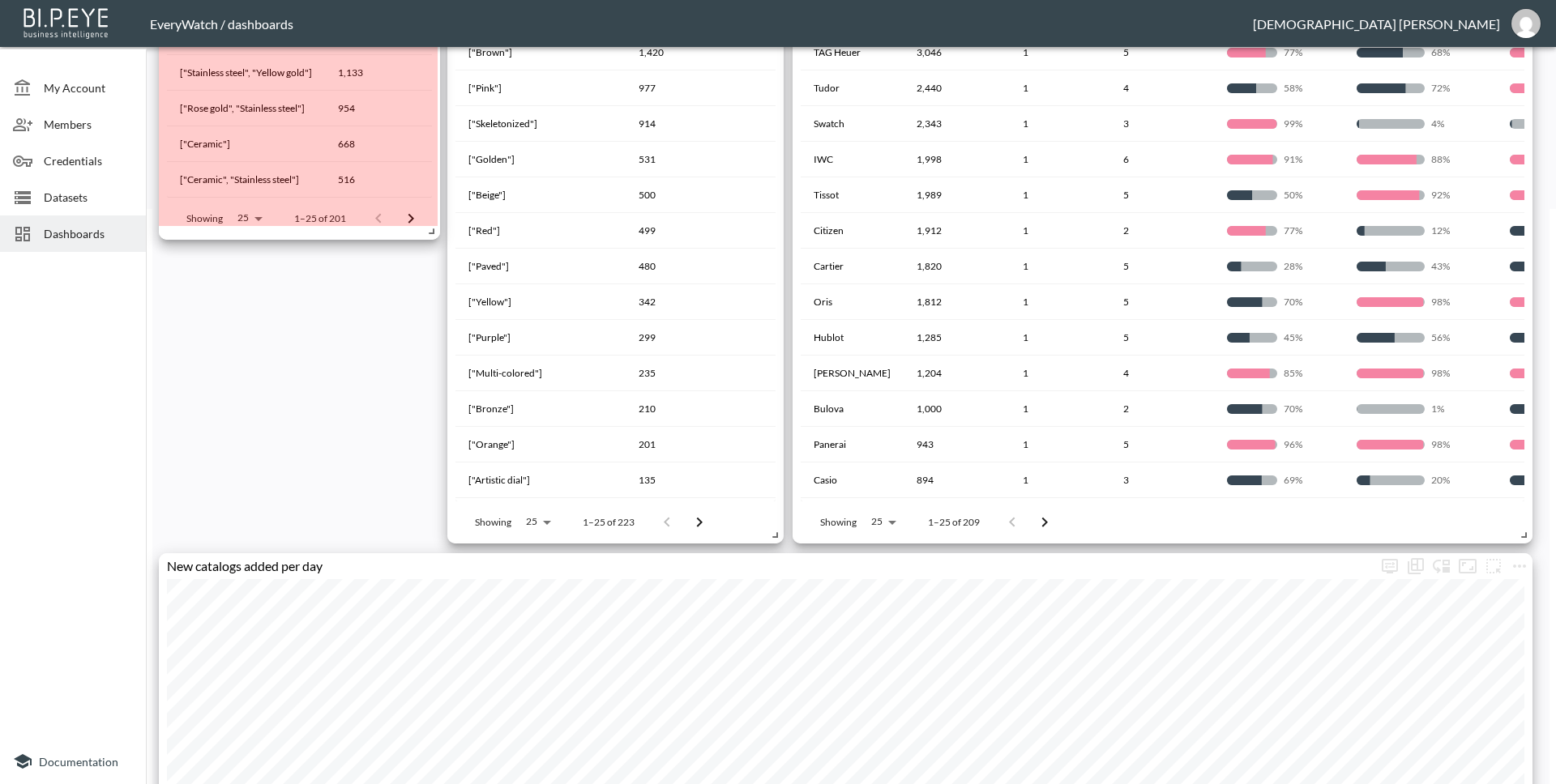
drag, startPoint x: 425, startPoint y: 536, endPoint x: 428, endPoint y: 232, distance: 304.0
click at [428, 232] on span at bounding box center [429, 229] width 17 height 17
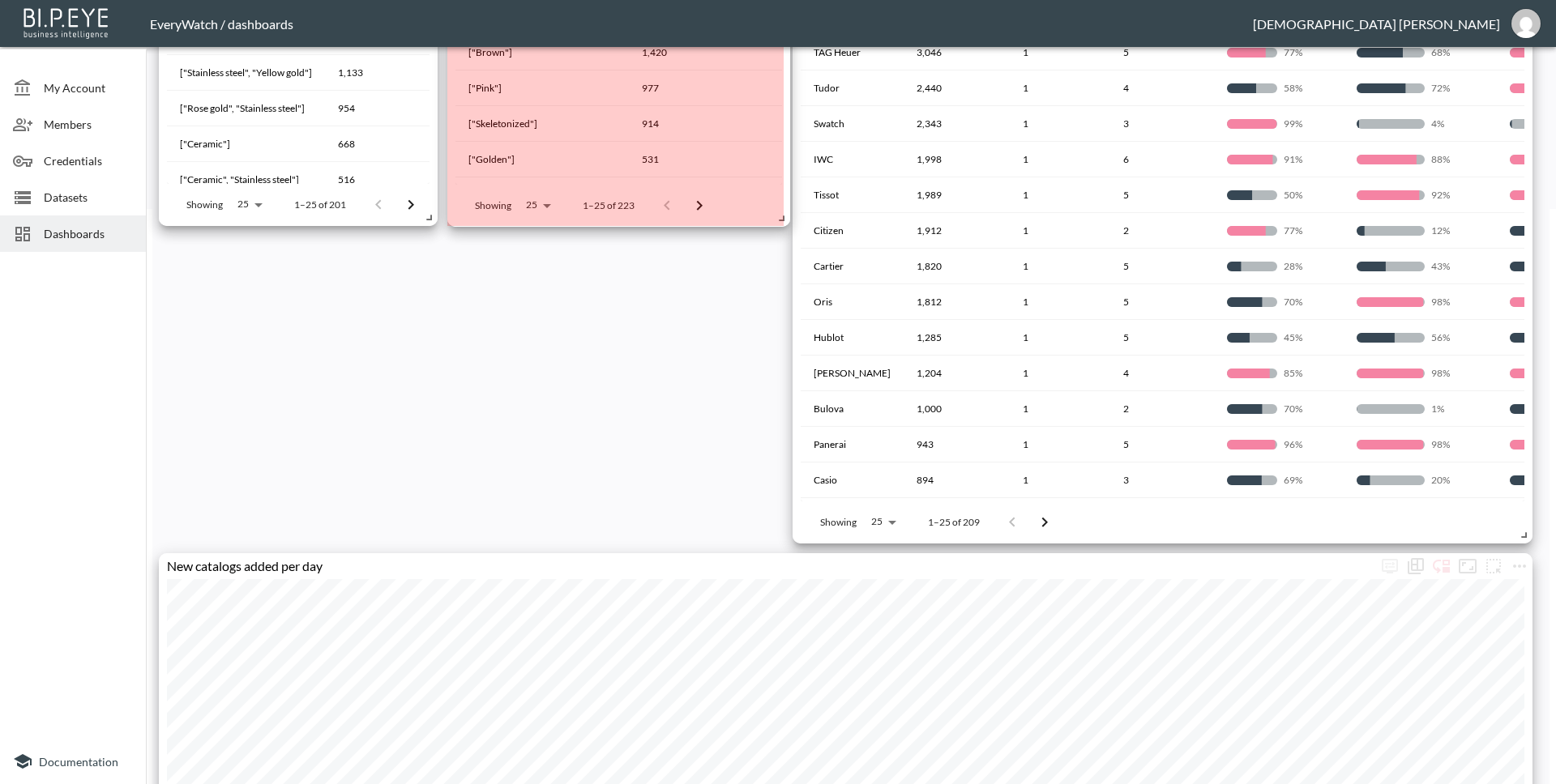
drag, startPoint x: 772, startPoint y: 530, endPoint x: 778, endPoint y: 214, distance: 316.1
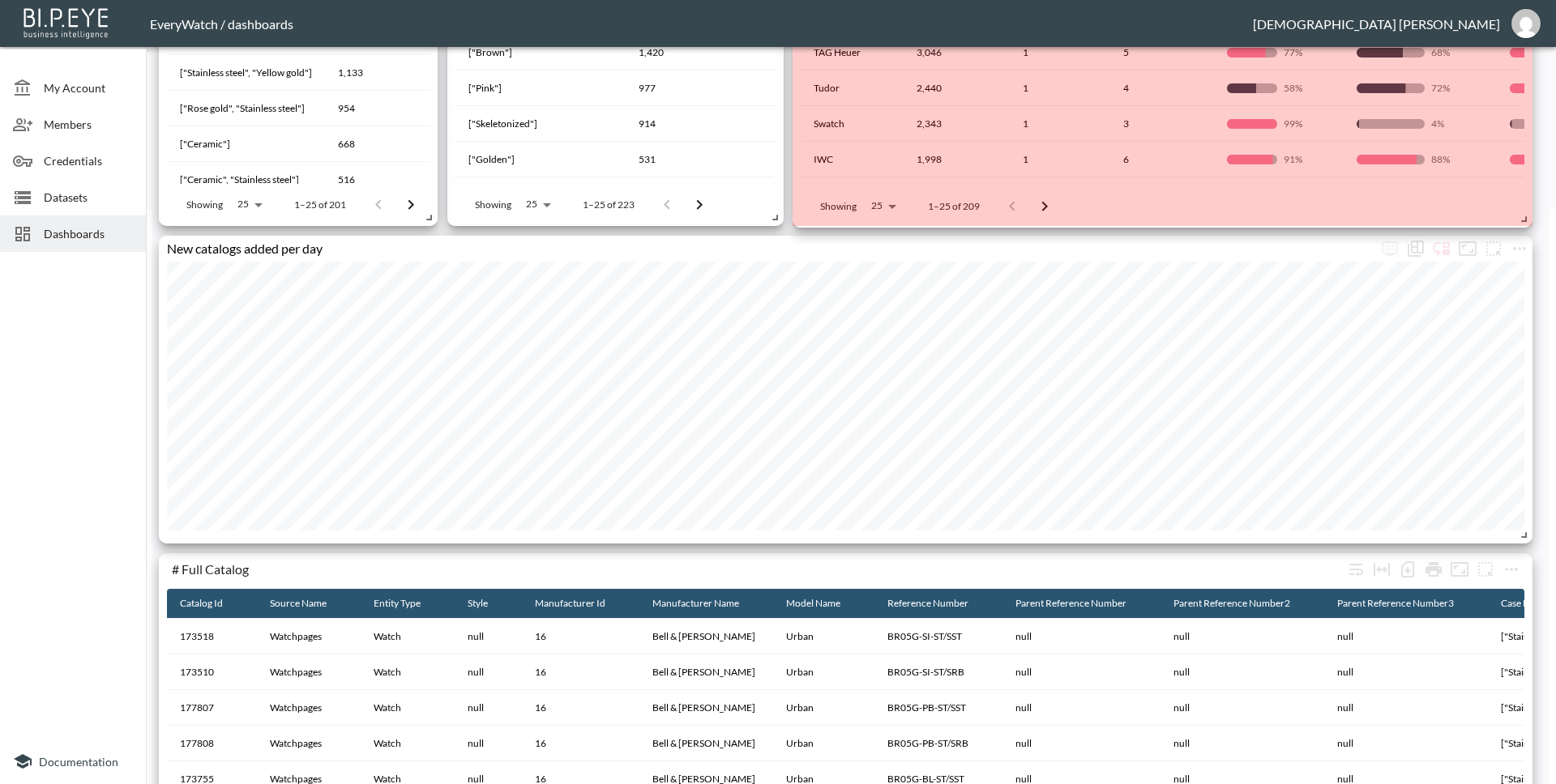
drag, startPoint x: 1521, startPoint y: 534, endPoint x: 1528, endPoint y: 218, distance: 316.1
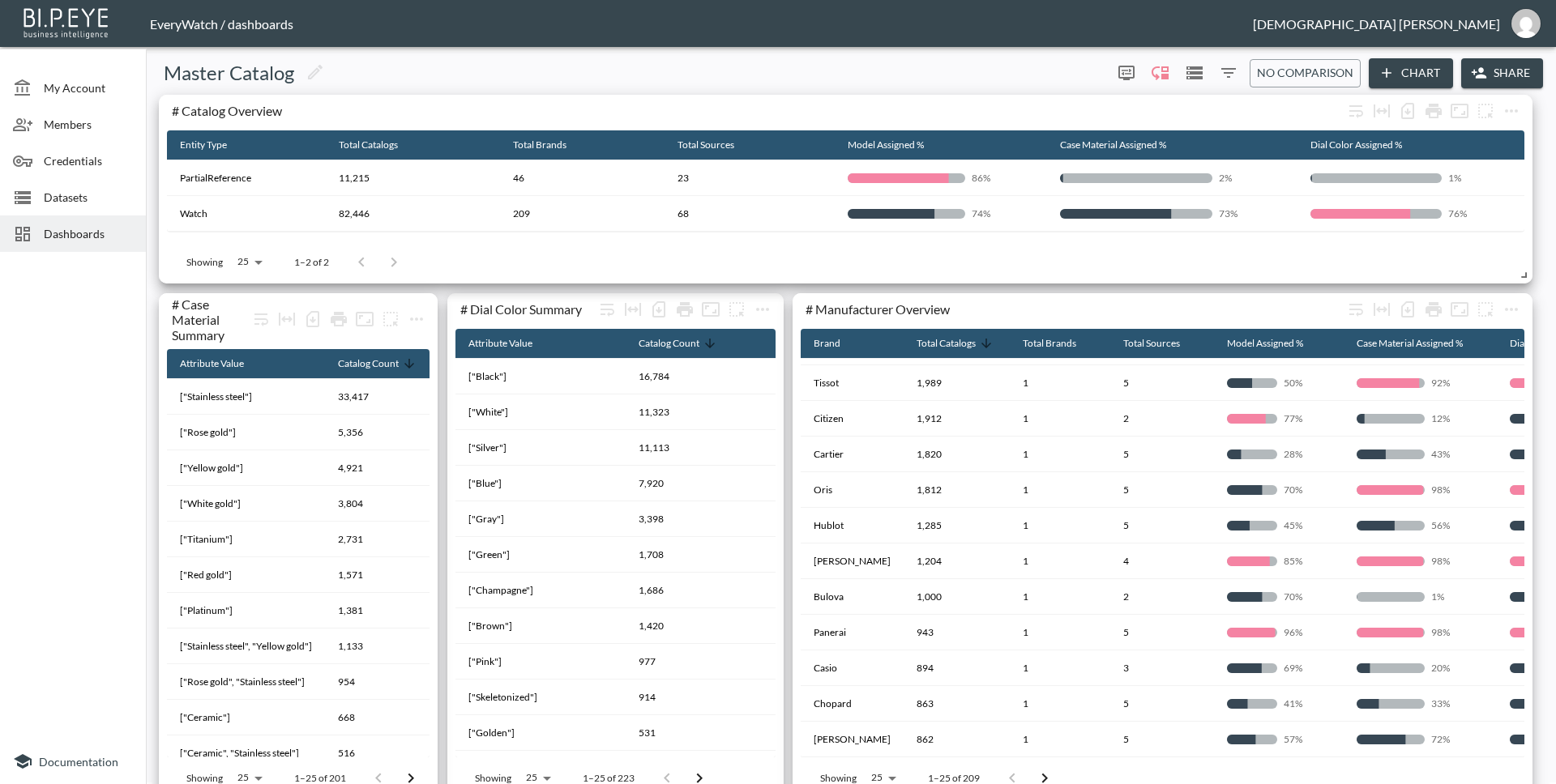
scroll to position [0, 0]
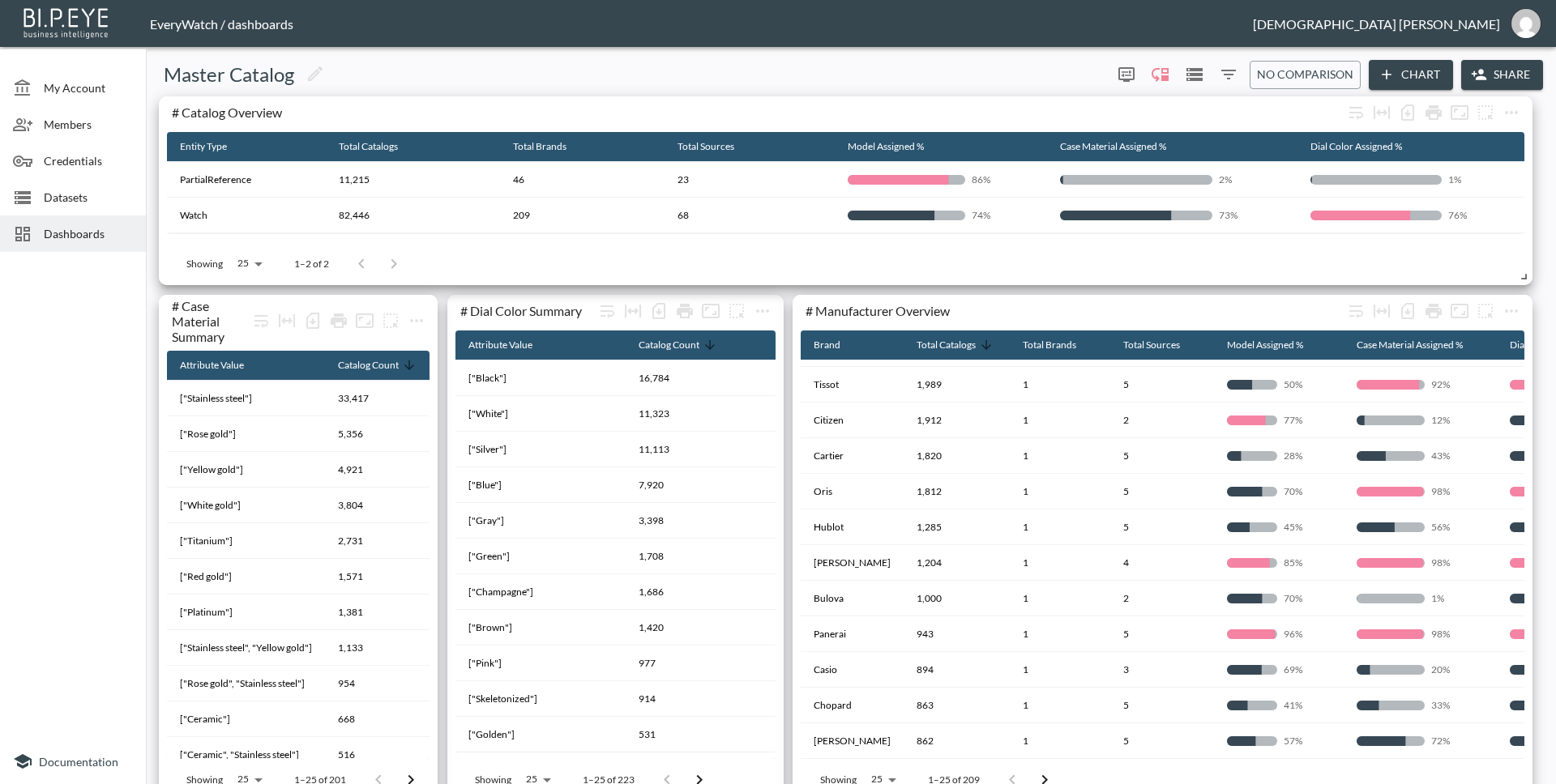
click at [68, 235] on span "Dashboards" at bounding box center [88, 233] width 90 height 17
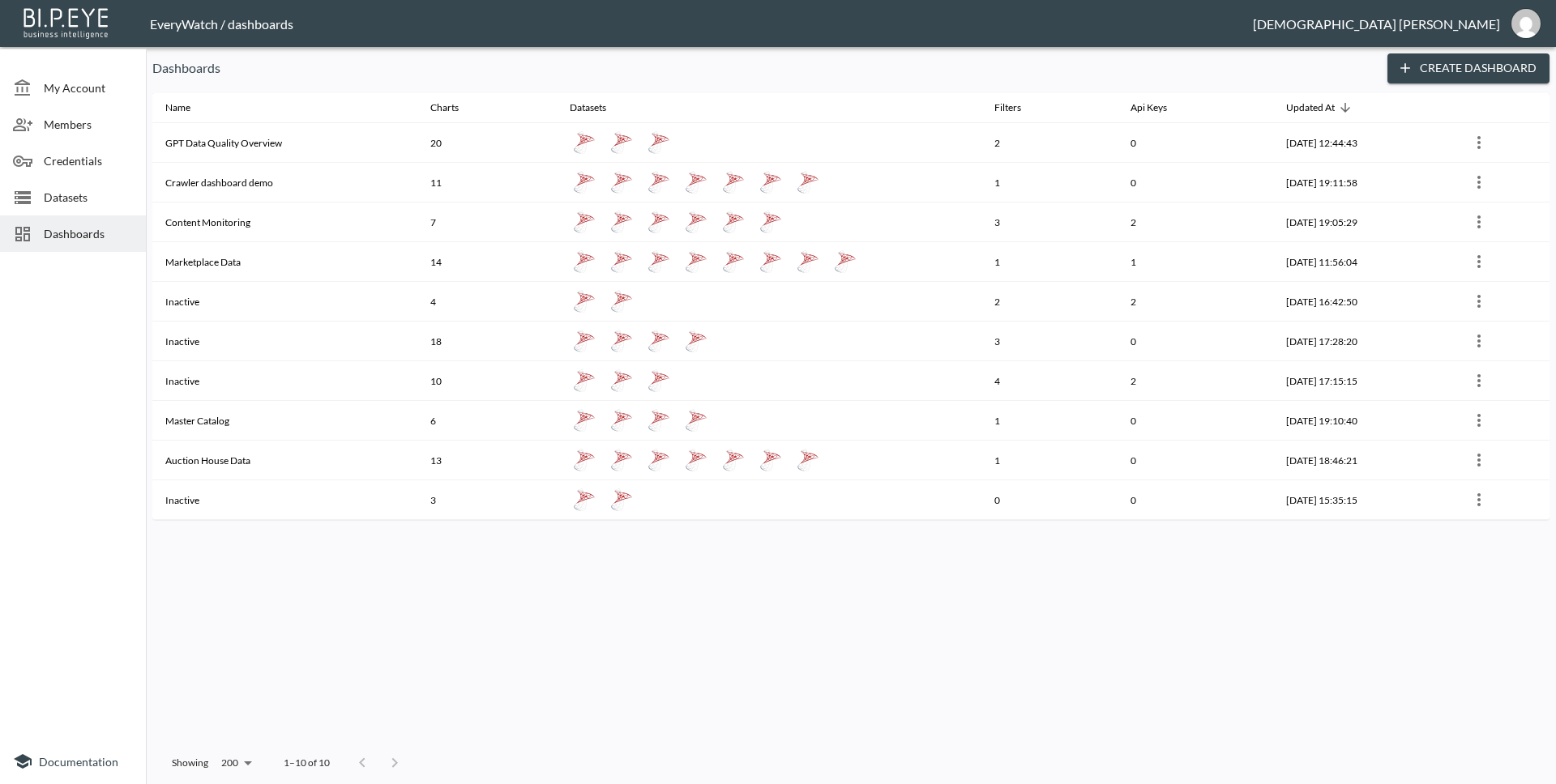
click at [331, 256] on th "Marketplace Data" at bounding box center [284, 262] width 265 height 40
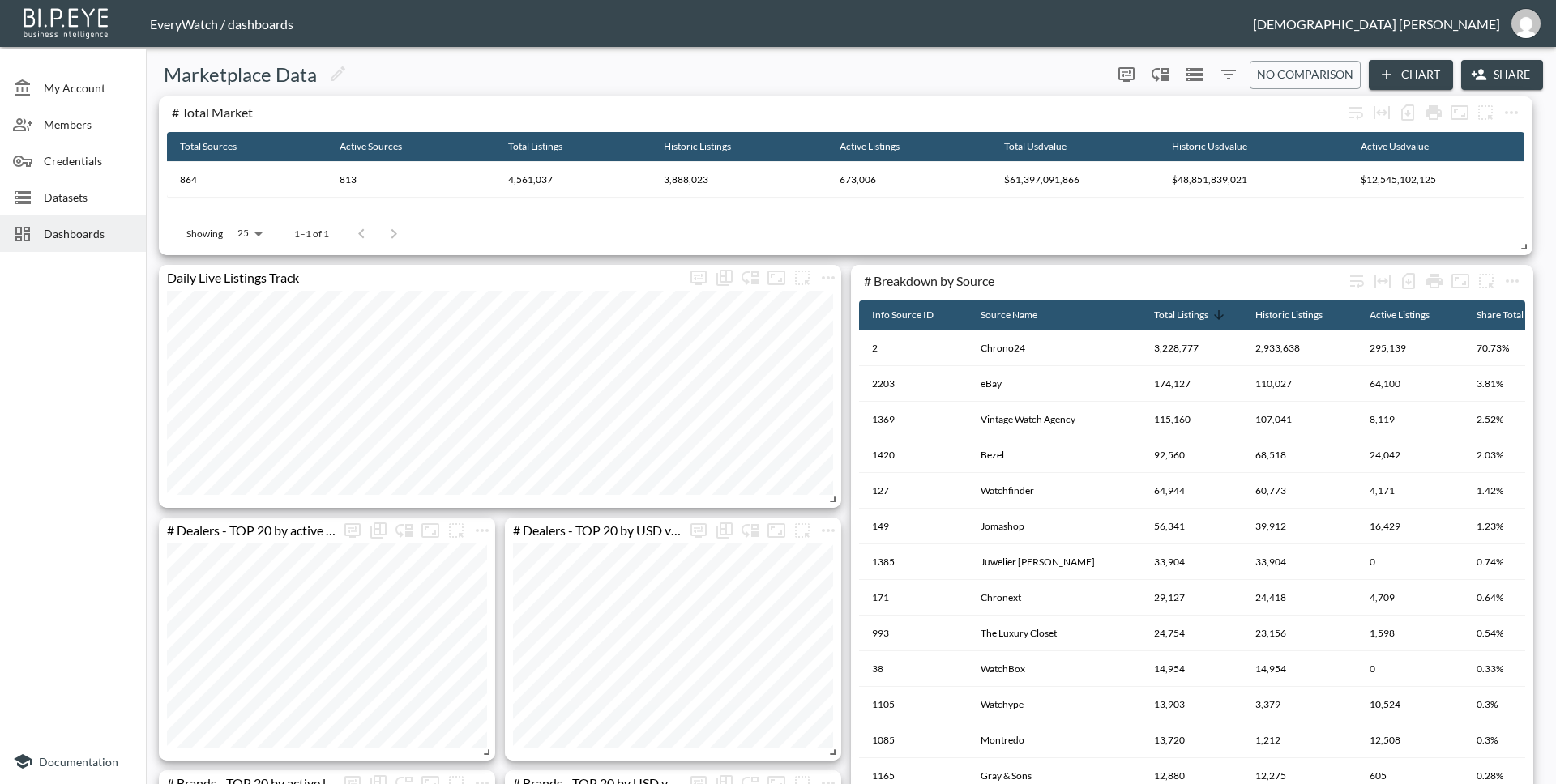
click at [97, 235] on span "Dashboards" at bounding box center [88, 233] width 90 height 17
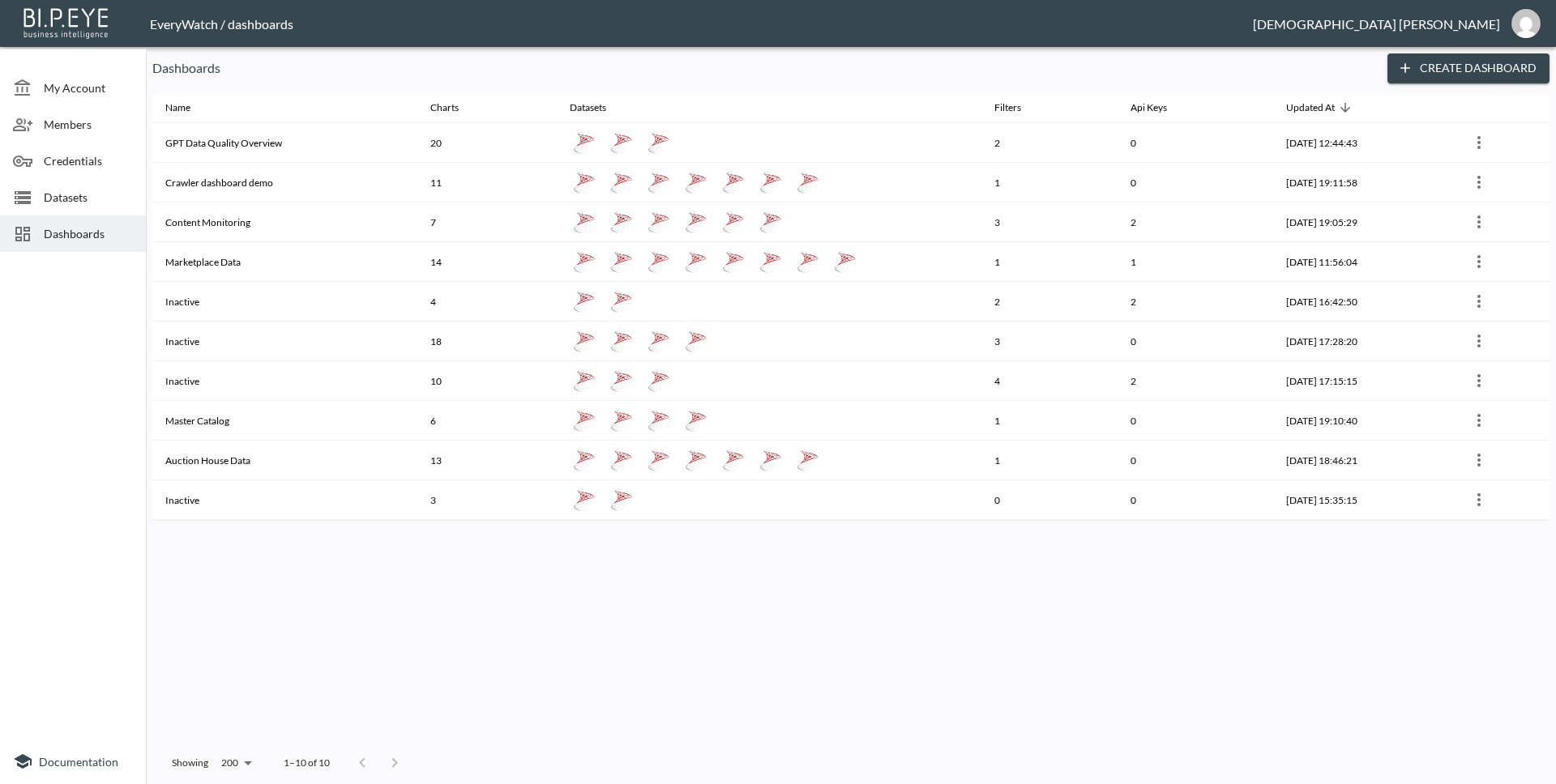
click at [231, 220] on th "Content Monitoring" at bounding box center [284, 222] width 265 height 40
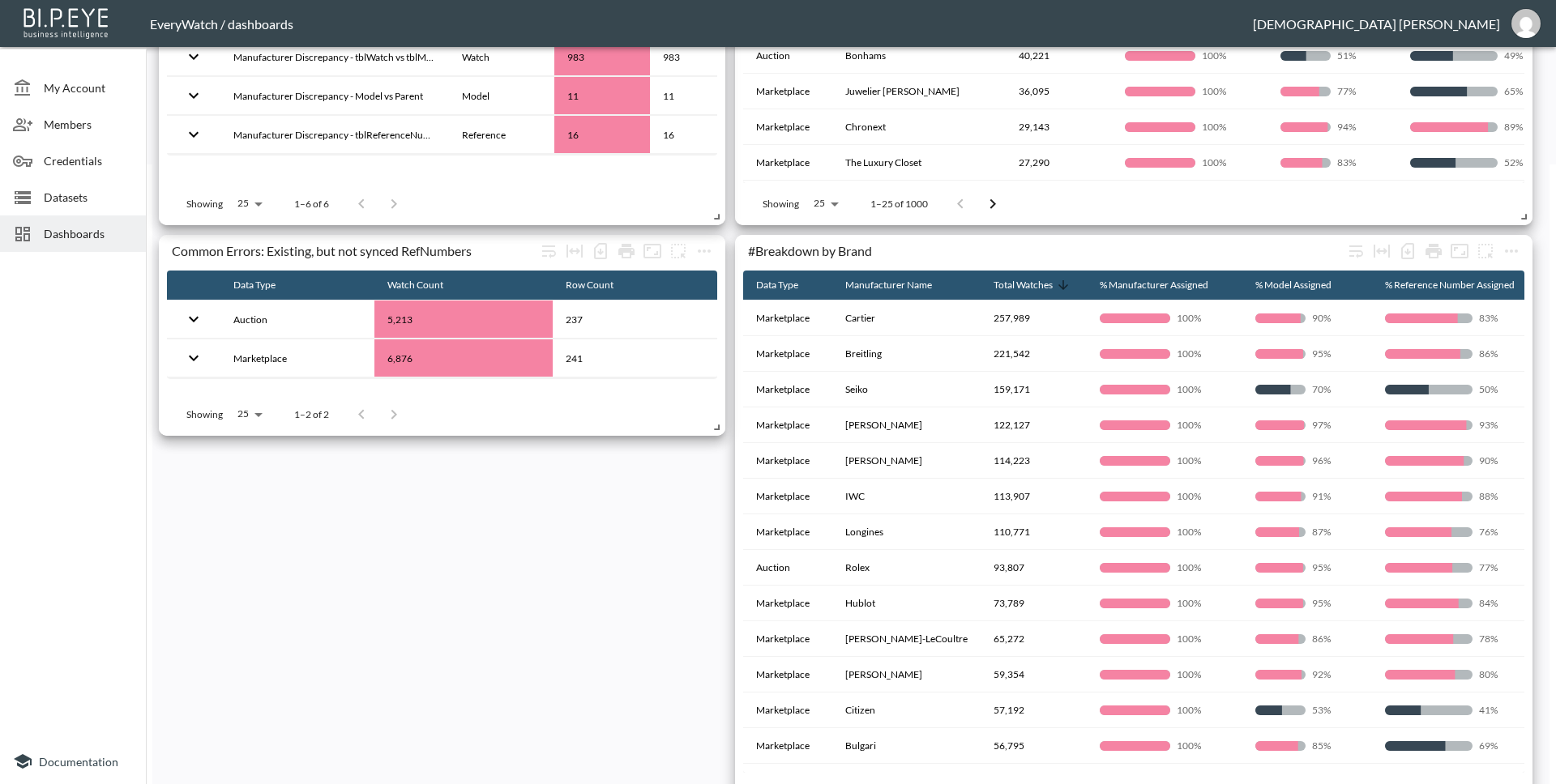
scroll to position [663, 0]
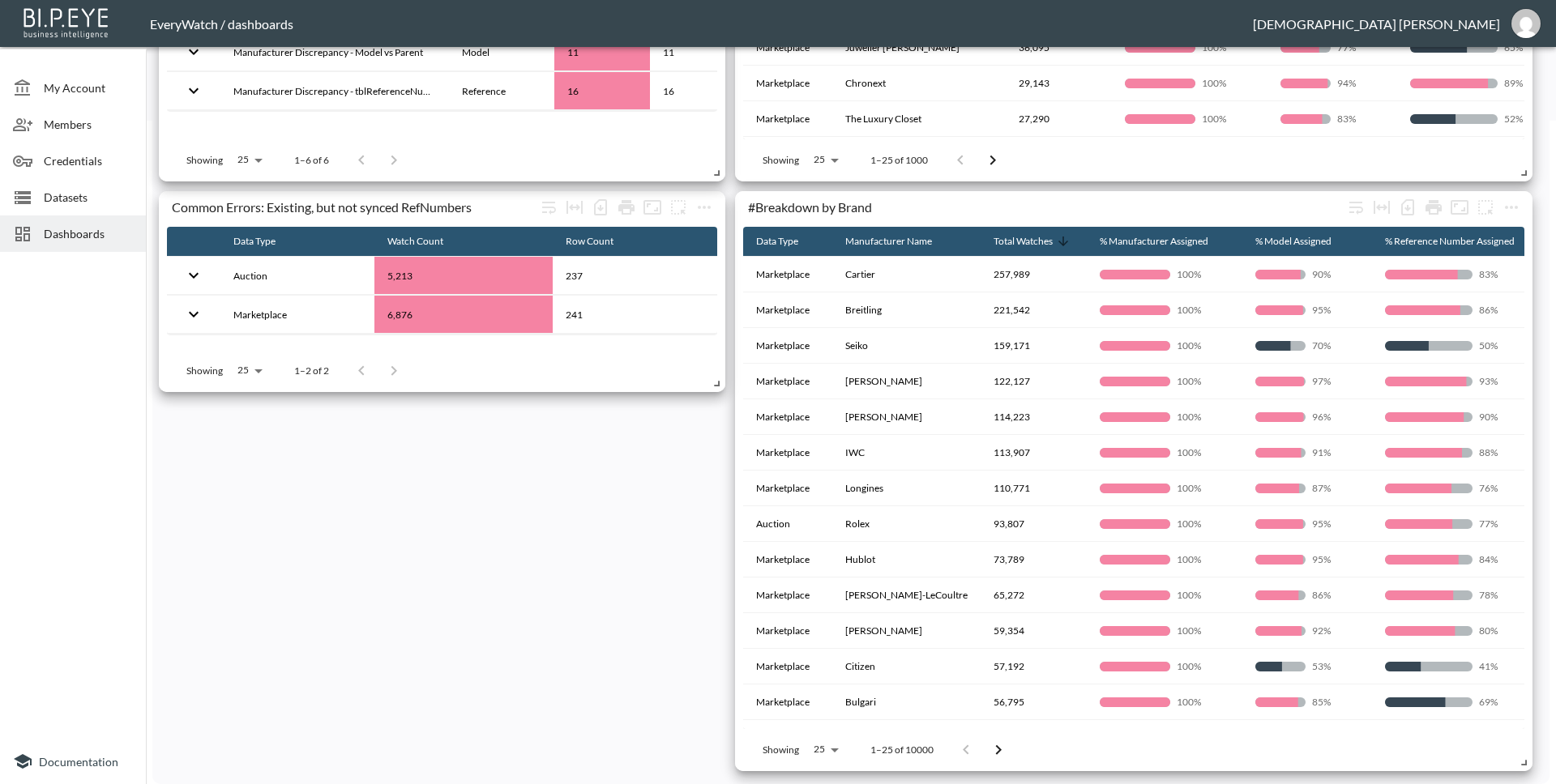
click at [106, 237] on span "Dashboards" at bounding box center [88, 233] width 90 height 17
